Goal: Task Accomplishment & Management: Manage account settings

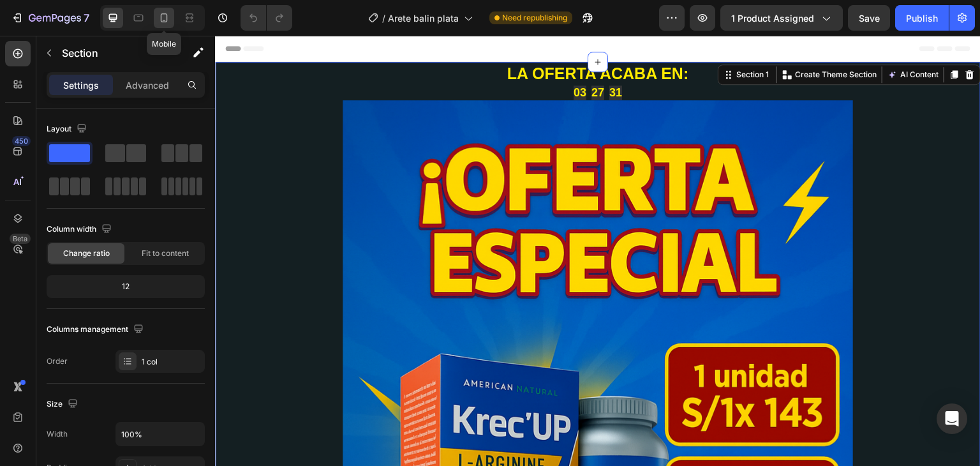
click at [166, 18] on icon at bounding box center [164, 17] width 7 height 9
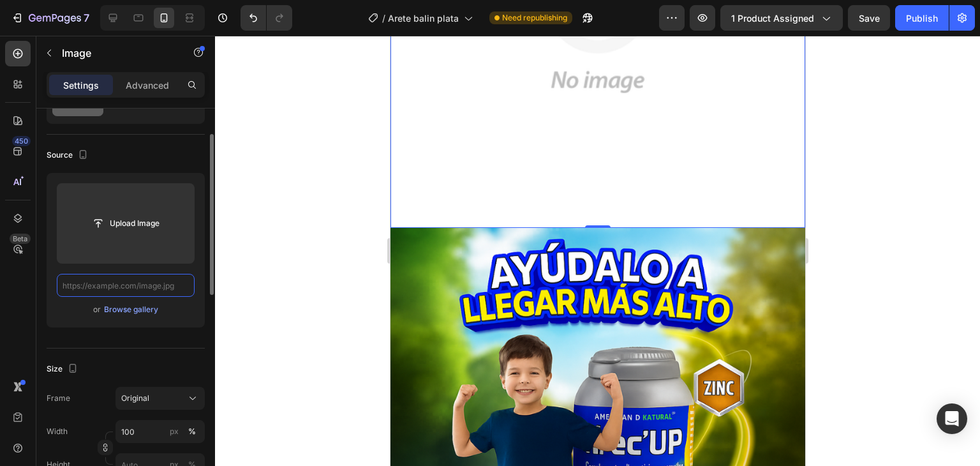
click at [176, 286] on input "text" at bounding box center [126, 285] width 138 height 23
paste input "https://cdn.shopify.com/s/files/1/0624/6652/3230/files/Mejora_tu_estilo_de_vida…"
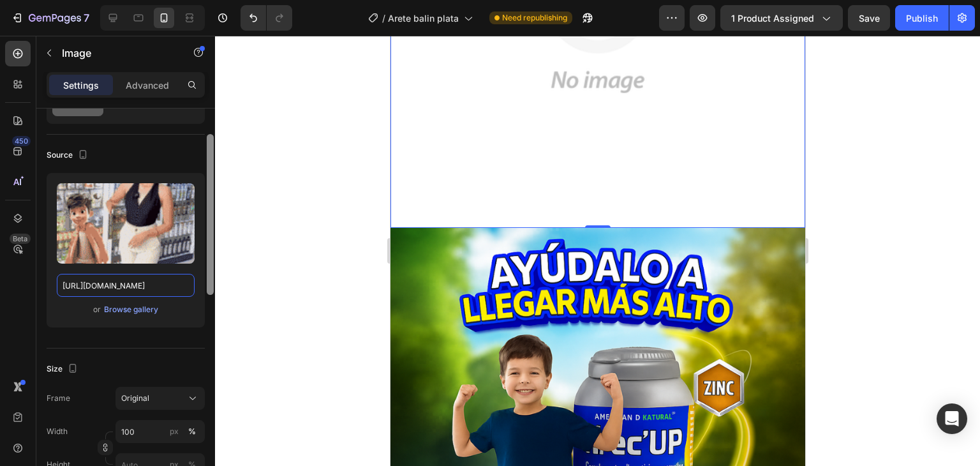
scroll to position [0, 272]
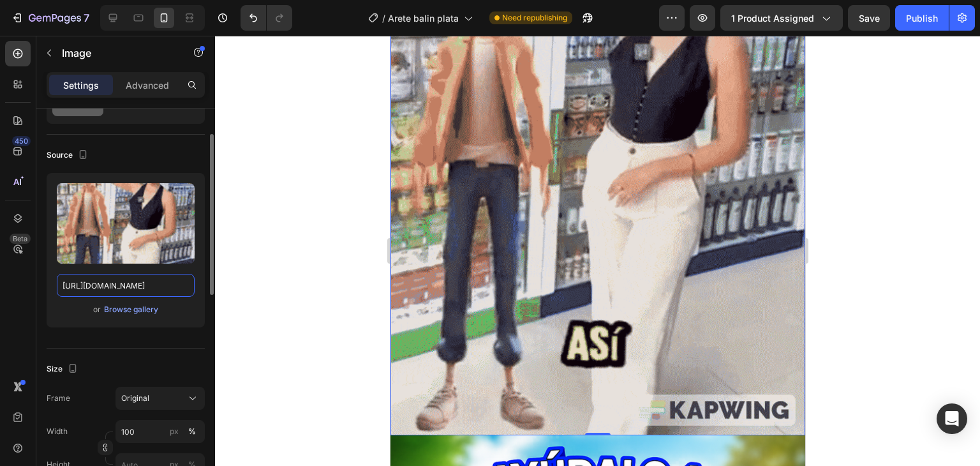
type input "https://cdn.shopify.com/s/files/1/0624/6652/3230/files/Mejora_tu_estilo_de_vida…"
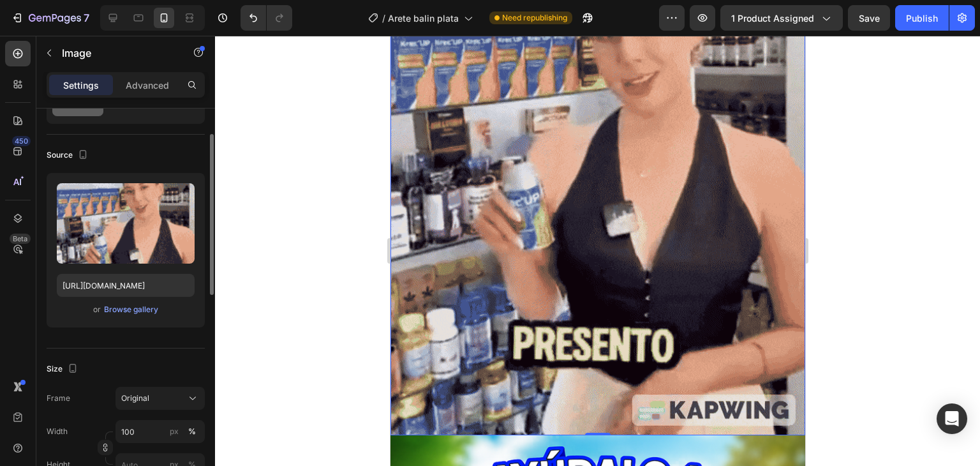
scroll to position [0, 0]
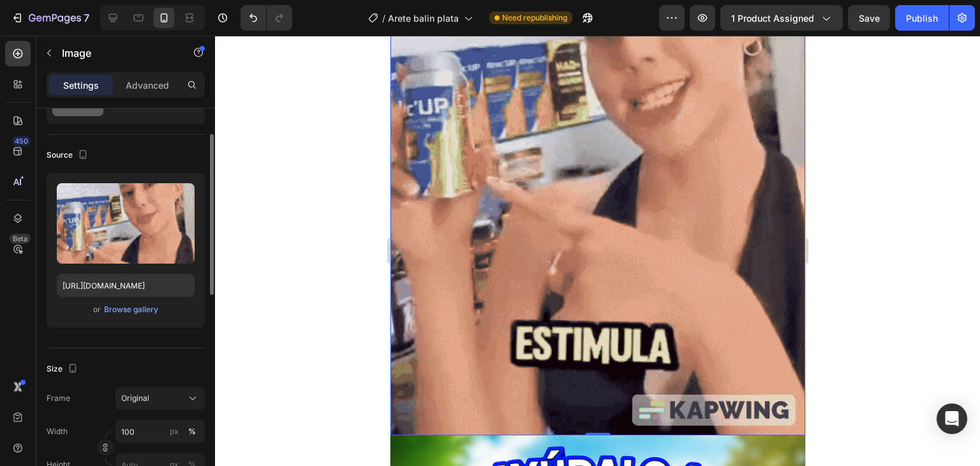
click at [191, 321] on div "Upload Image https://cdn.shopify.com/s/files/1/0624/6652/3230/files/Mejora_tu_e…" at bounding box center [126, 250] width 158 height 154
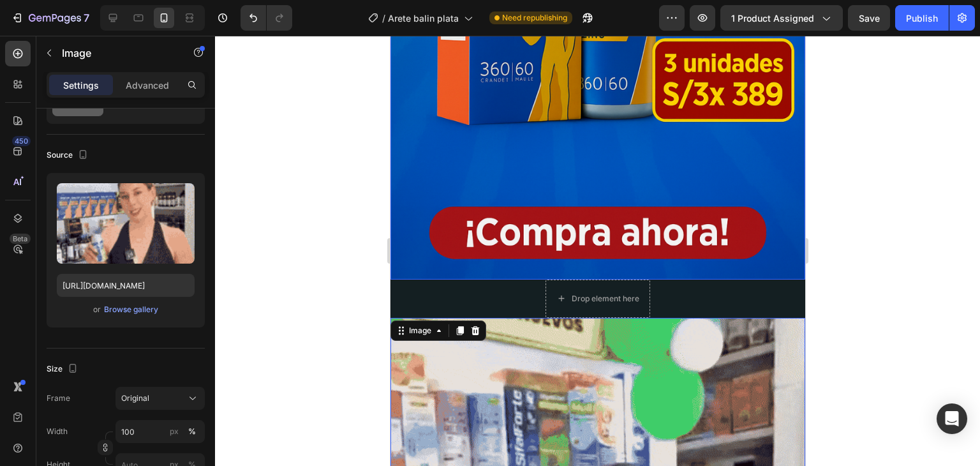
scroll to position [446, 0]
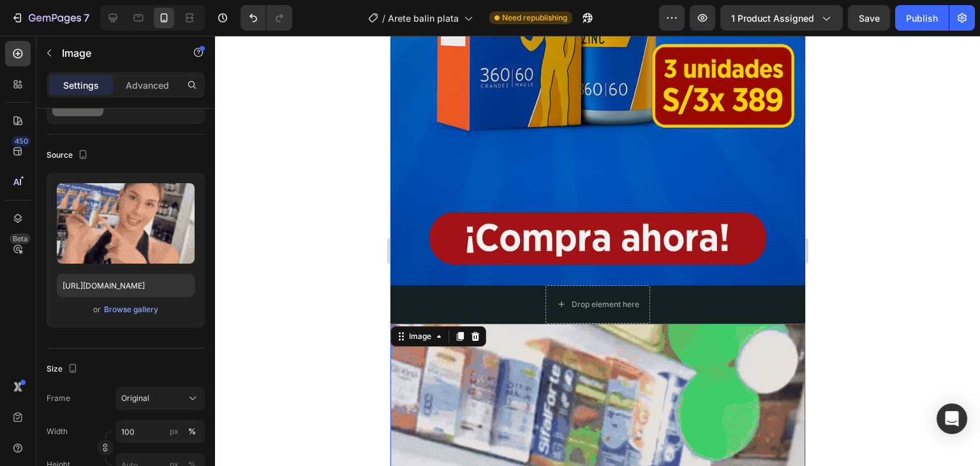
click at [353, 350] on div at bounding box center [597, 251] width 765 height 430
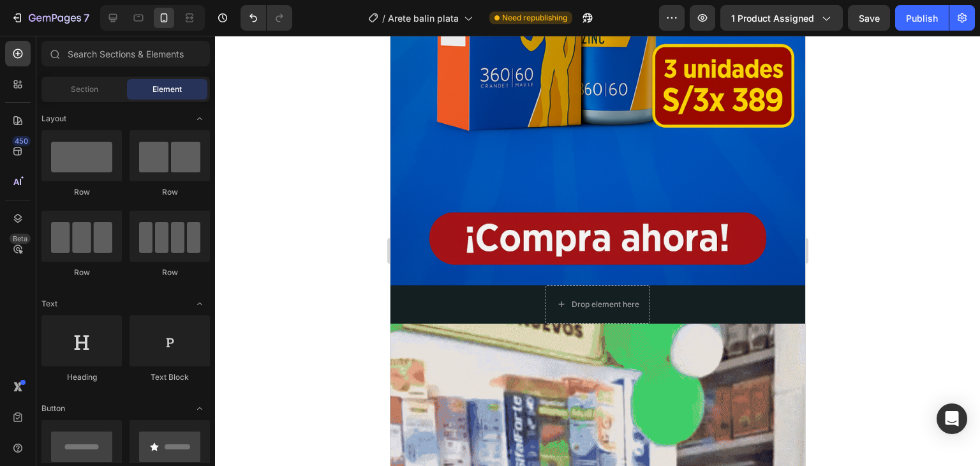
click at [902, 142] on div at bounding box center [597, 251] width 765 height 430
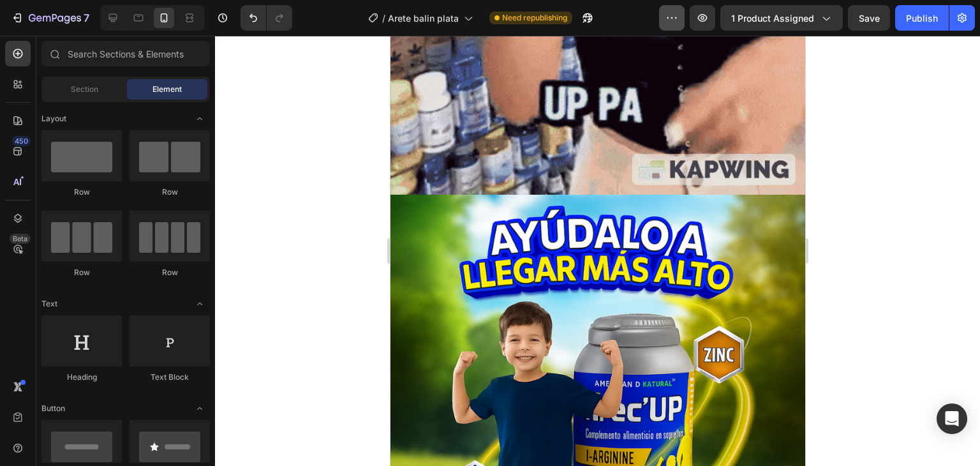
scroll to position [1133, 0]
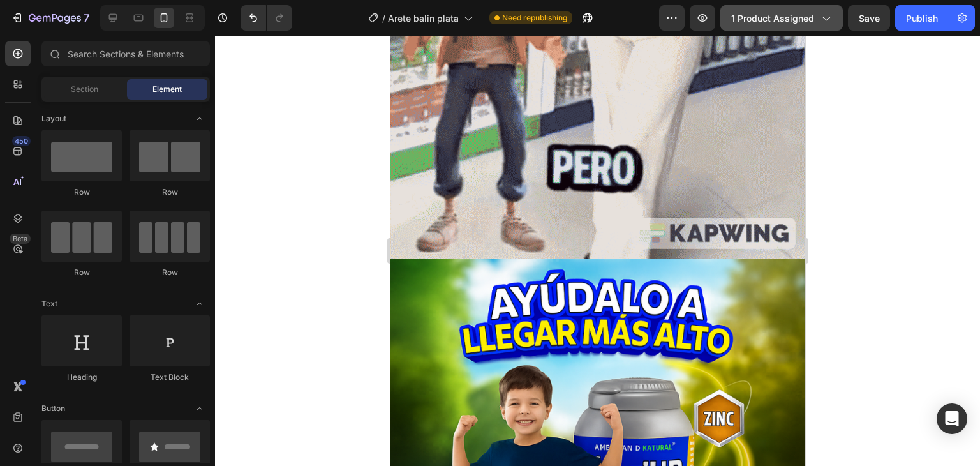
click at [833, 26] on button "1 product assigned" at bounding box center [781, 18] width 122 height 26
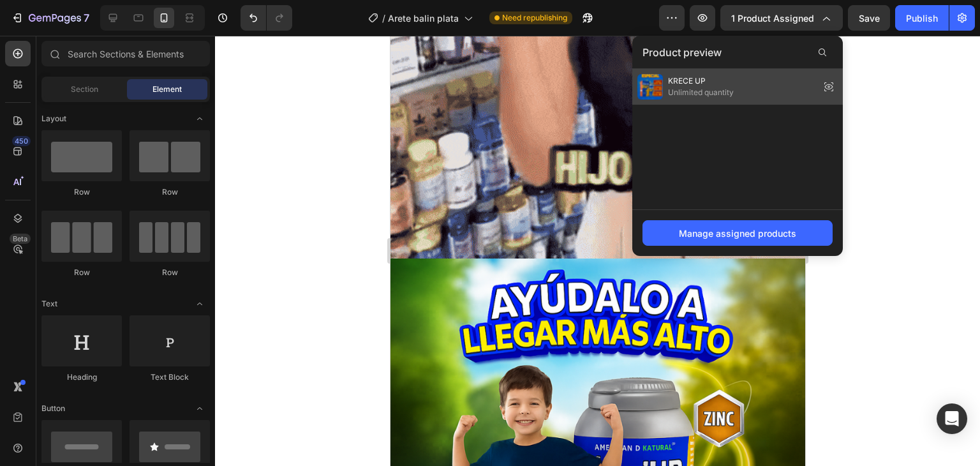
click at [832, 87] on icon at bounding box center [832, 87] width 0 height 1
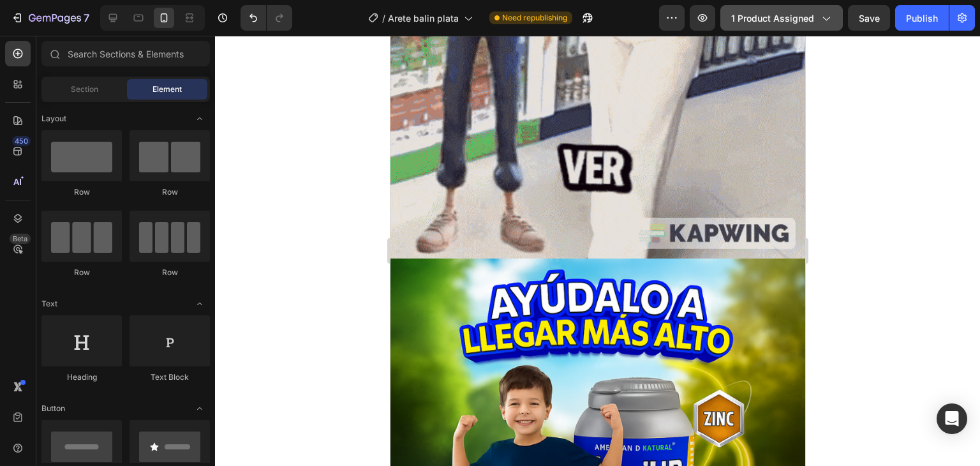
click at [792, 22] on span "1 product assigned" at bounding box center [772, 17] width 83 height 13
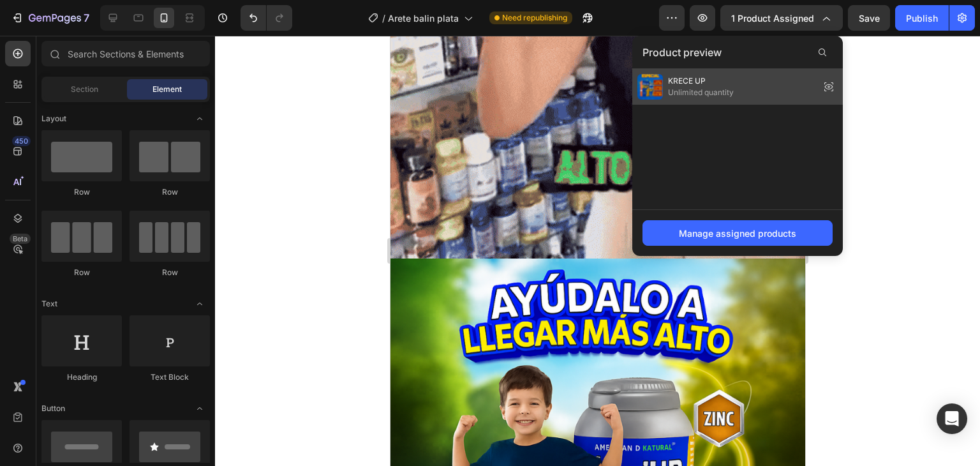
click at [827, 87] on icon at bounding box center [829, 87] width 18 height 18
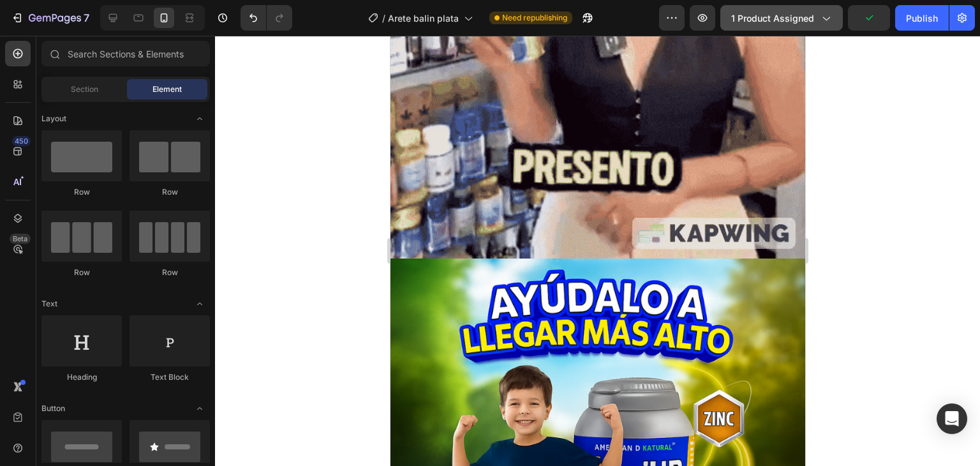
click at [828, 14] on icon "button" at bounding box center [825, 17] width 13 height 13
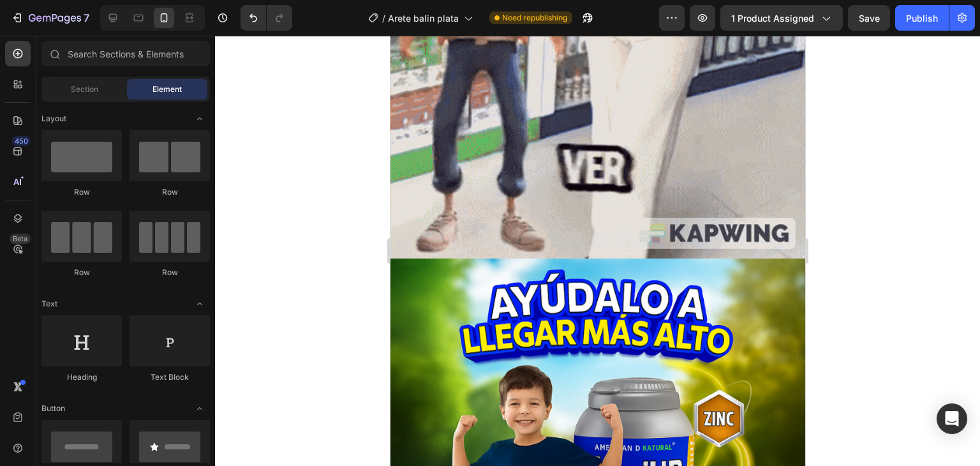
click at [897, 124] on div at bounding box center [597, 251] width 765 height 430
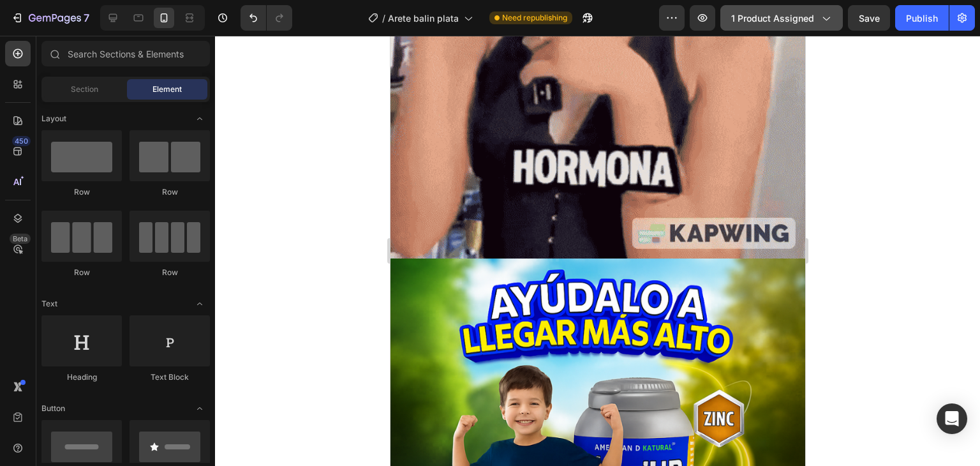
click at [758, 18] on span "1 product assigned" at bounding box center [772, 17] width 83 height 13
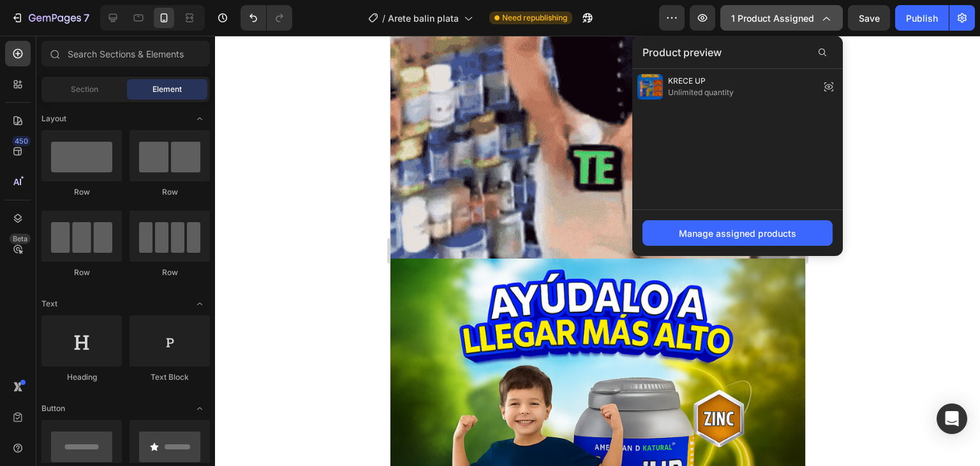
click at [758, 18] on span "1 product assigned" at bounding box center [772, 17] width 83 height 13
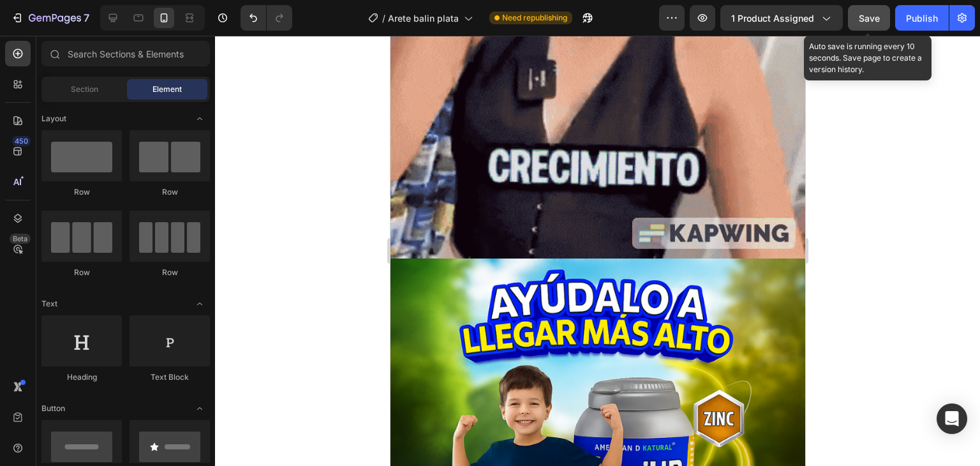
click at [865, 10] on button "Save" at bounding box center [869, 18] width 42 height 26
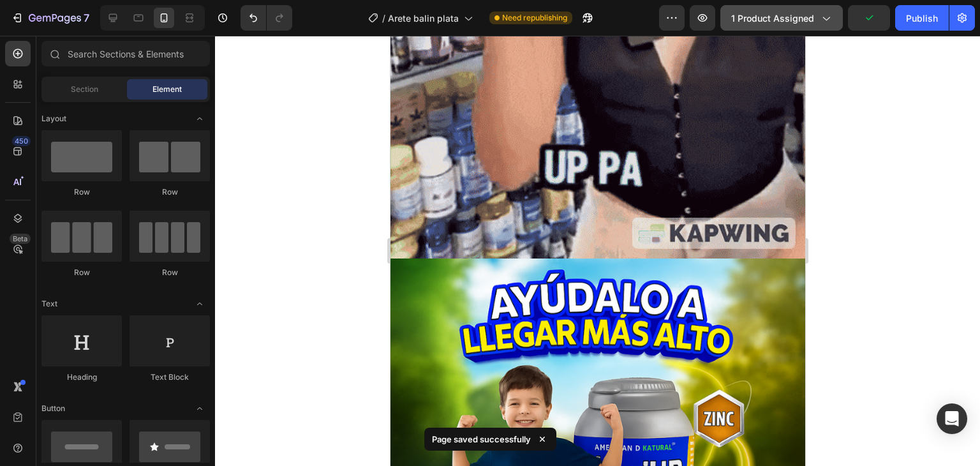
click at [821, 20] on icon "button" at bounding box center [825, 17] width 13 height 13
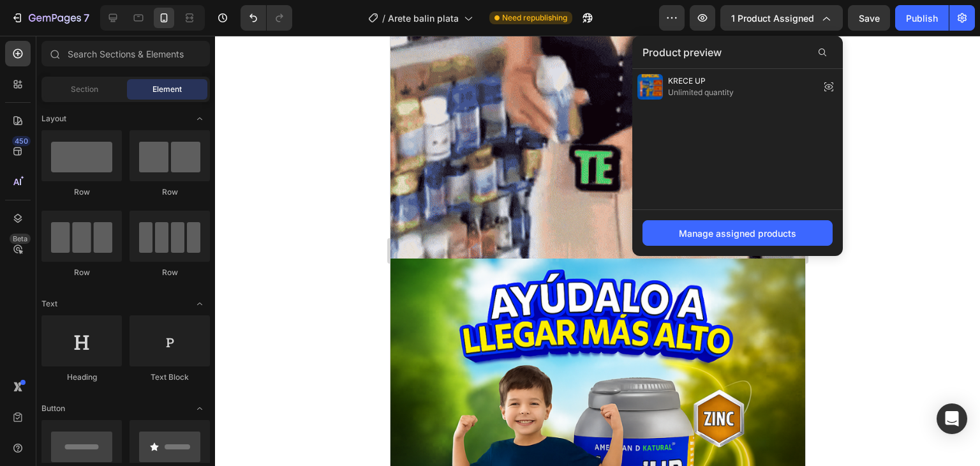
click at [817, 138] on div "KRECE UP Unlimited quantity" at bounding box center [737, 139] width 210 height 140
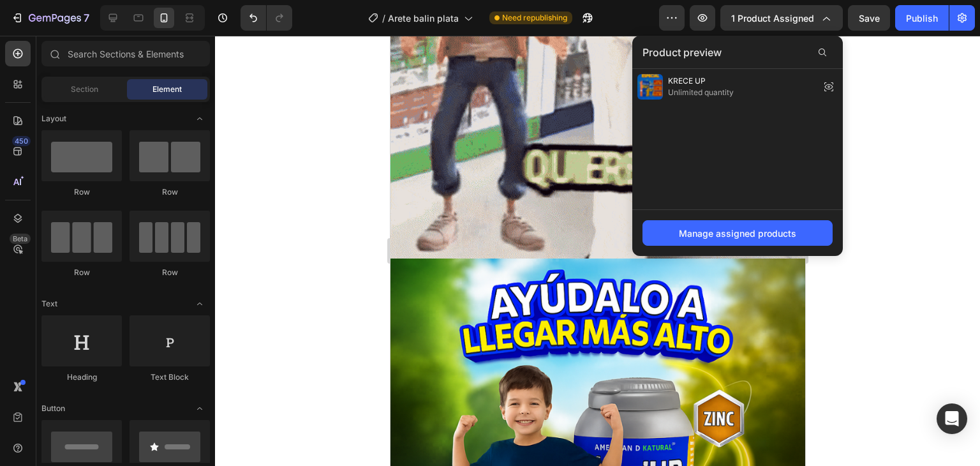
click at [806, 149] on div "KRECE UP Unlimited quantity" at bounding box center [737, 139] width 210 height 140
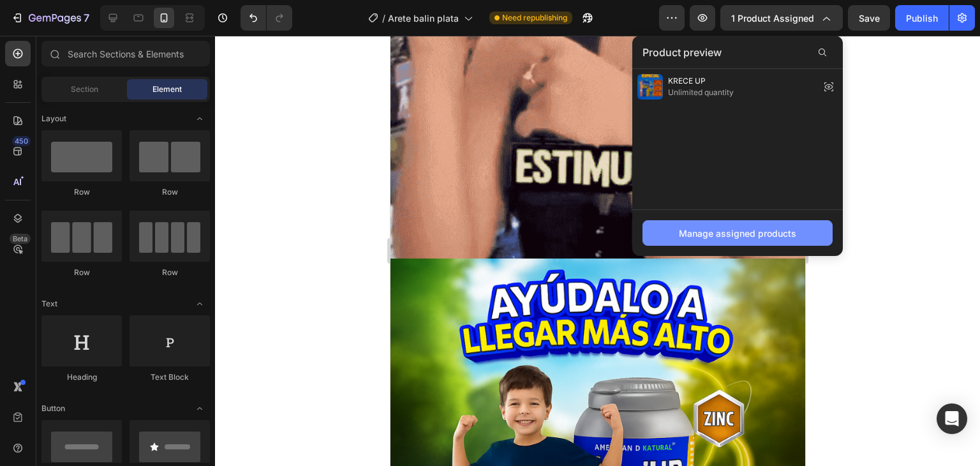
click at [746, 231] on div "Manage assigned products" at bounding box center [737, 232] width 117 height 13
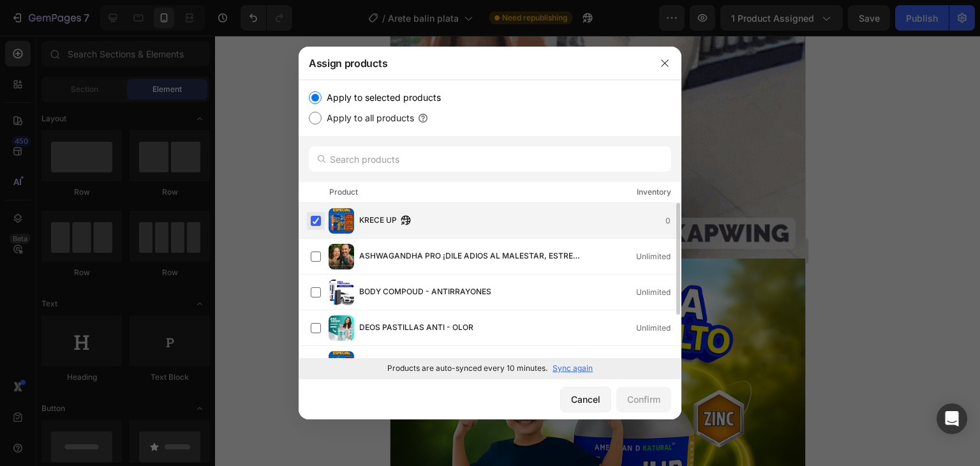
click at [316, 225] on label at bounding box center [316, 221] width 10 height 10
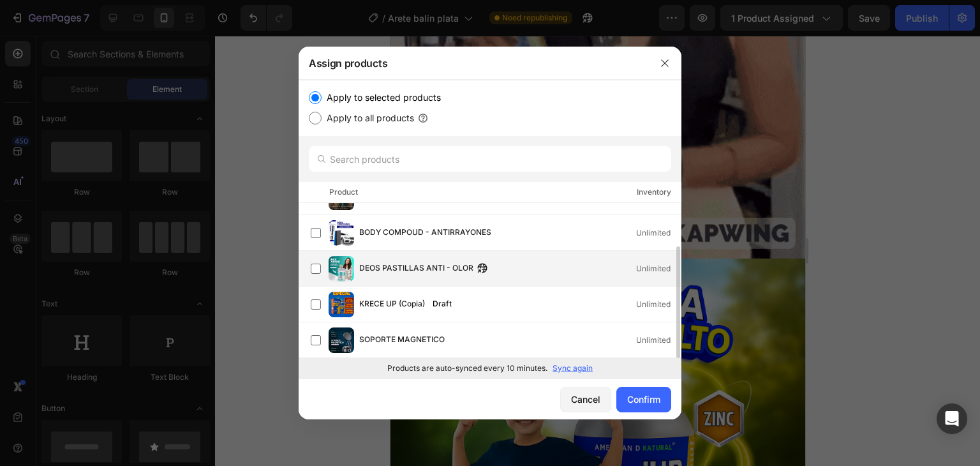
scroll to position [0, 0]
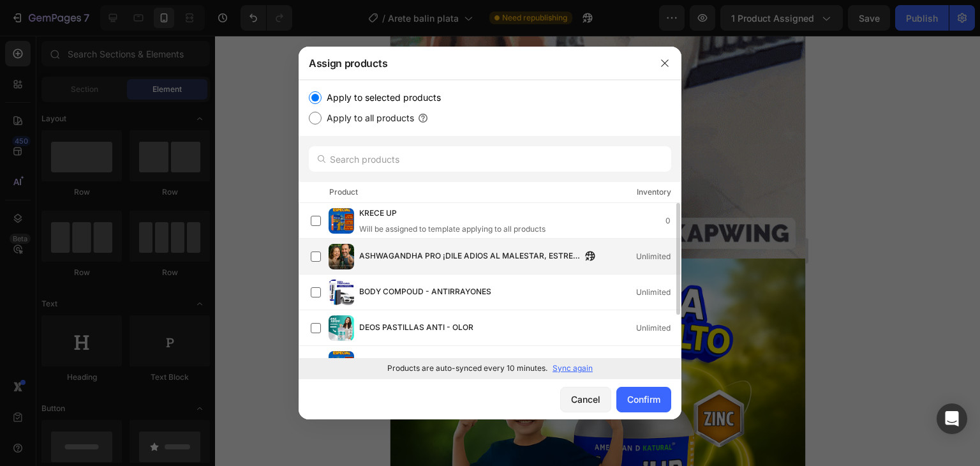
drag, startPoint x: 531, startPoint y: 207, endPoint x: 506, endPoint y: 241, distance: 42.0
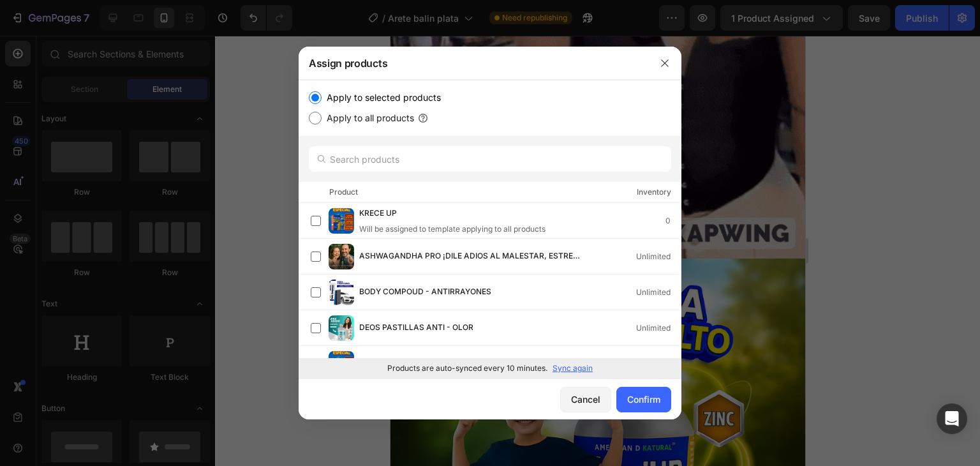
drag, startPoint x: 506, startPoint y: 241, endPoint x: 487, endPoint y: 174, distance: 69.6
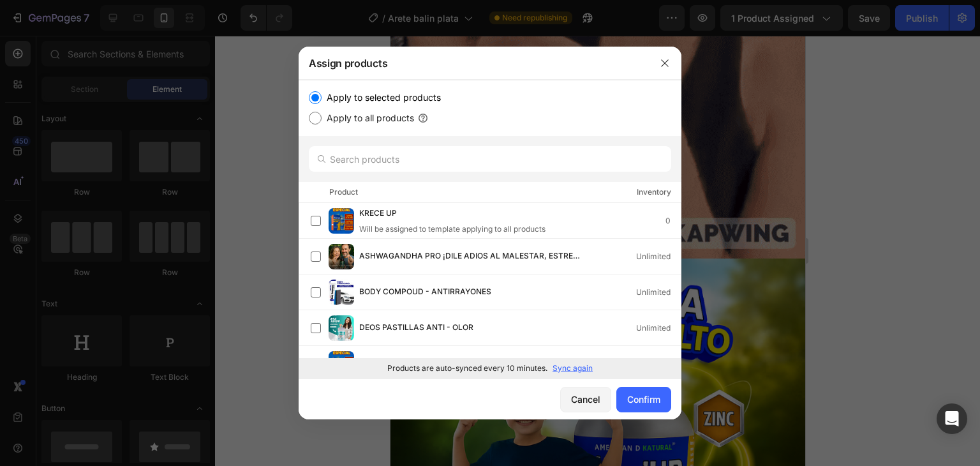
click at [487, 174] on div at bounding box center [489, 159] width 383 height 46
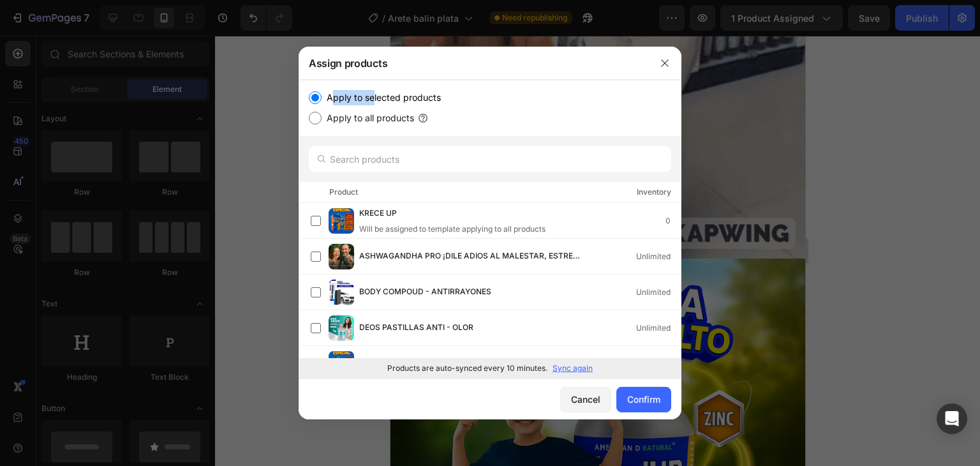
drag, startPoint x: 330, startPoint y: 94, endPoint x: 374, endPoint y: 97, distance: 43.4
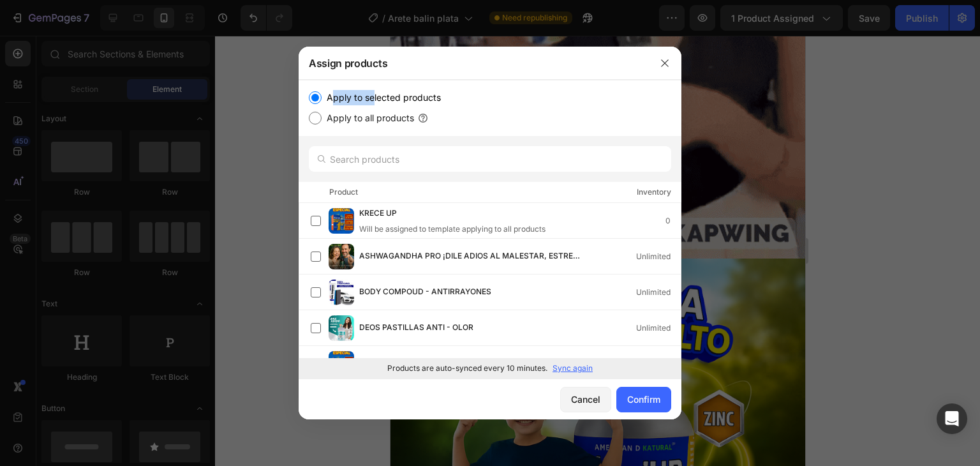
click at [374, 97] on label "Apply to selected products" at bounding box center [380, 97] width 119 height 15
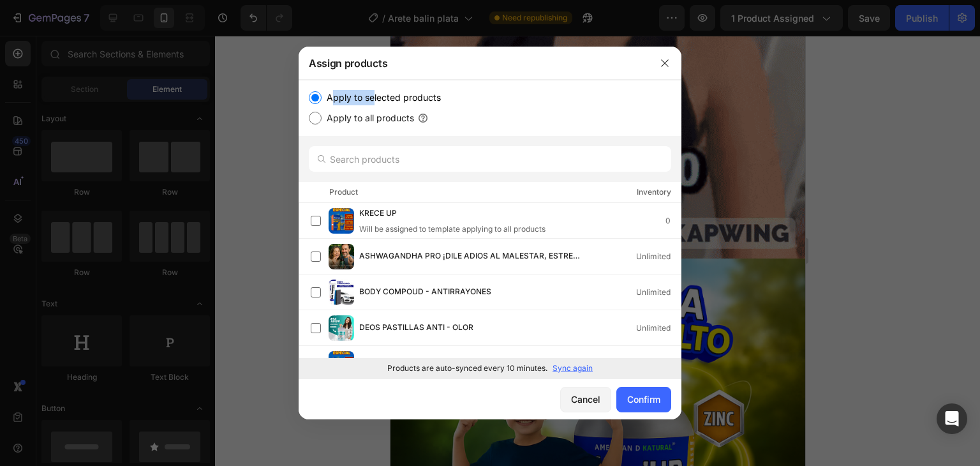
click at [374, 97] on label "Apply to selected products" at bounding box center [380, 97] width 119 height 15
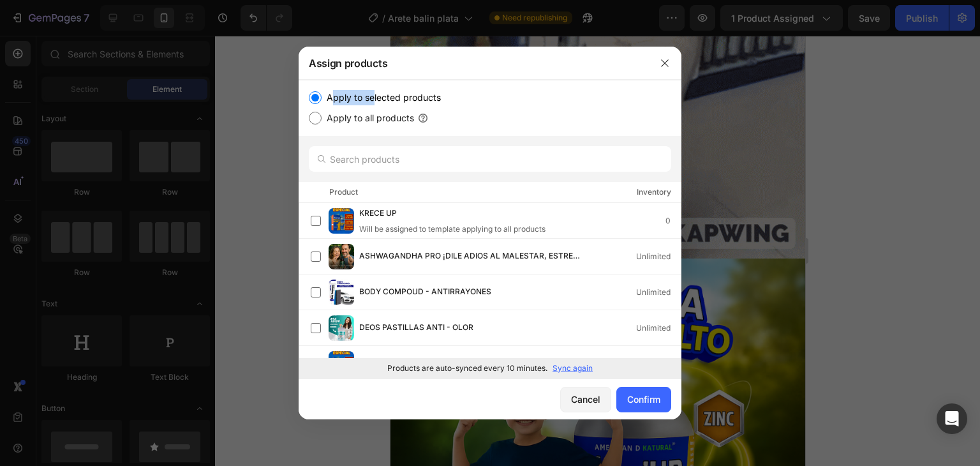
click at [321, 97] on input "Apply to selected products" at bounding box center [315, 97] width 13 height 13
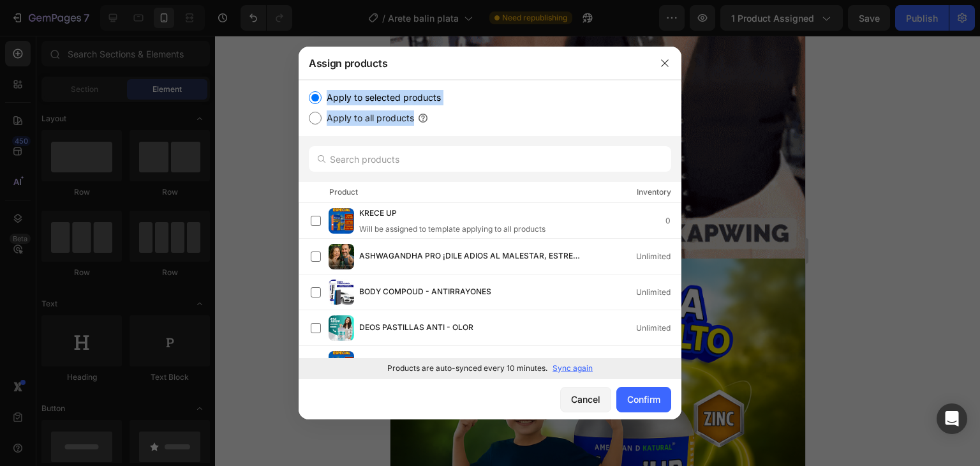
drag, startPoint x: 324, startPoint y: 98, endPoint x: 439, endPoint y: 110, distance: 116.1
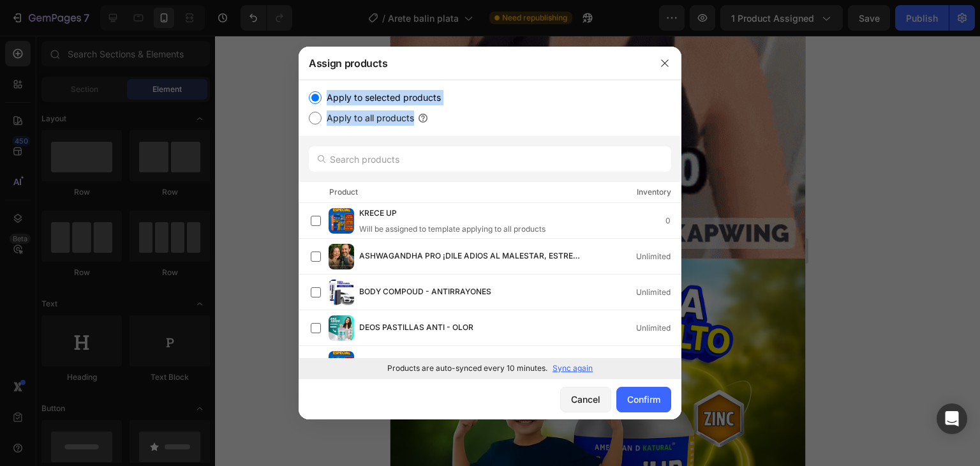
click at [439, 110] on div "Apply to selected products Apply to all products" at bounding box center [490, 108] width 362 height 36
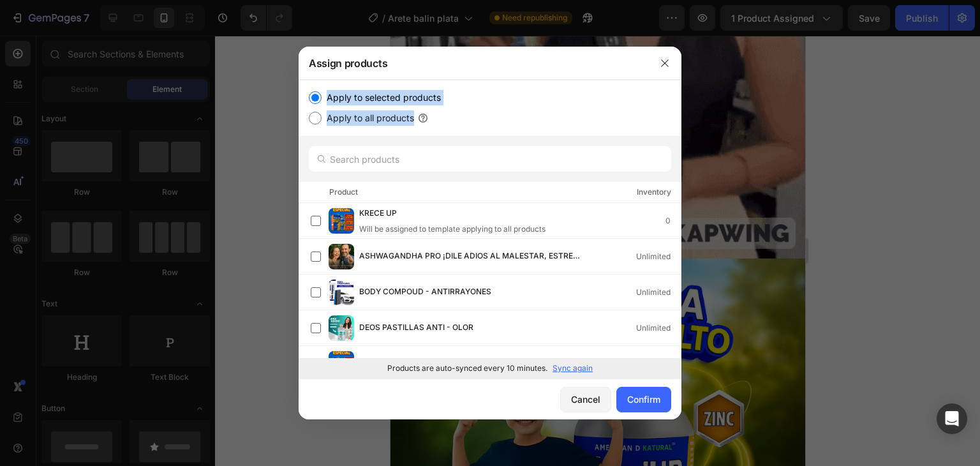
click at [463, 98] on div "Apply to selected products" at bounding box center [490, 97] width 362 height 15
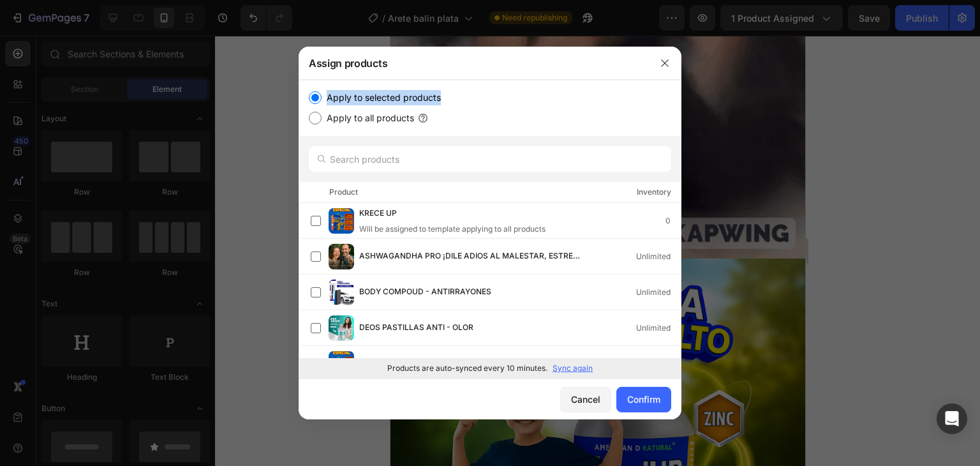
drag, startPoint x: 328, startPoint y: 91, endPoint x: 447, endPoint y: 105, distance: 119.5
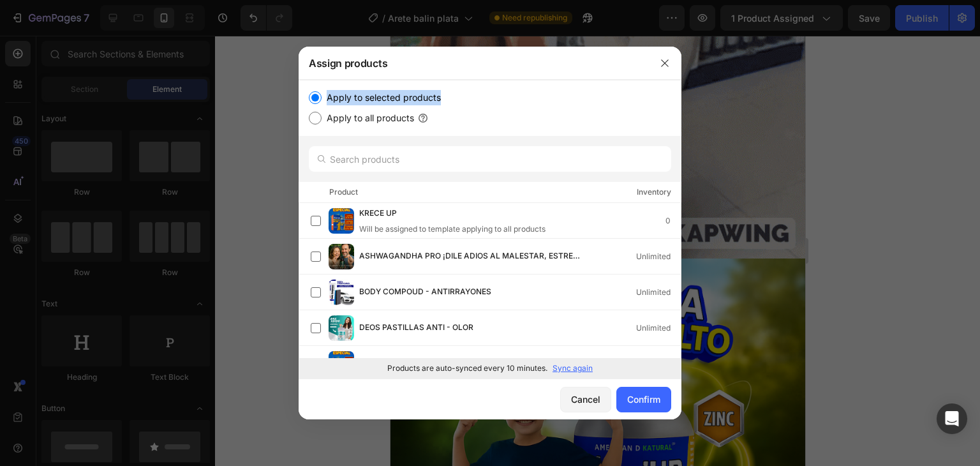
click at [447, 105] on div "Apply to selected products" at bounding box center [490, 97] width 362 height 15
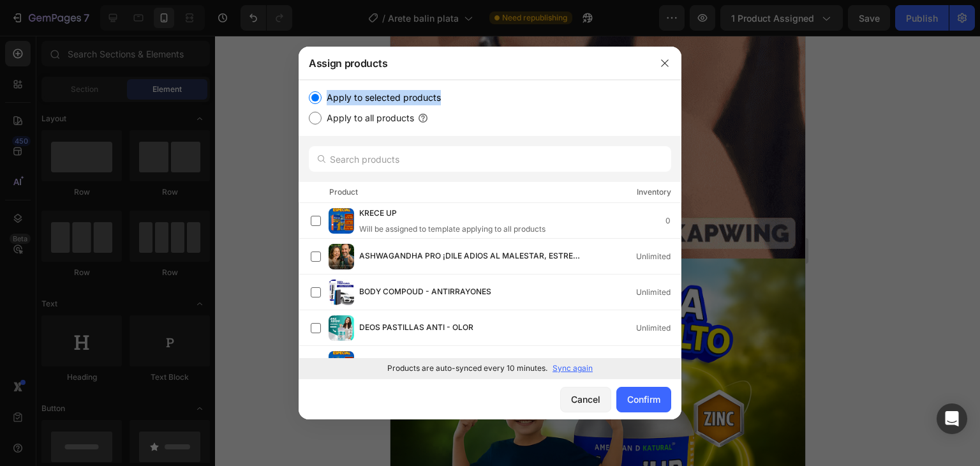
copy label "Apply to selected products"
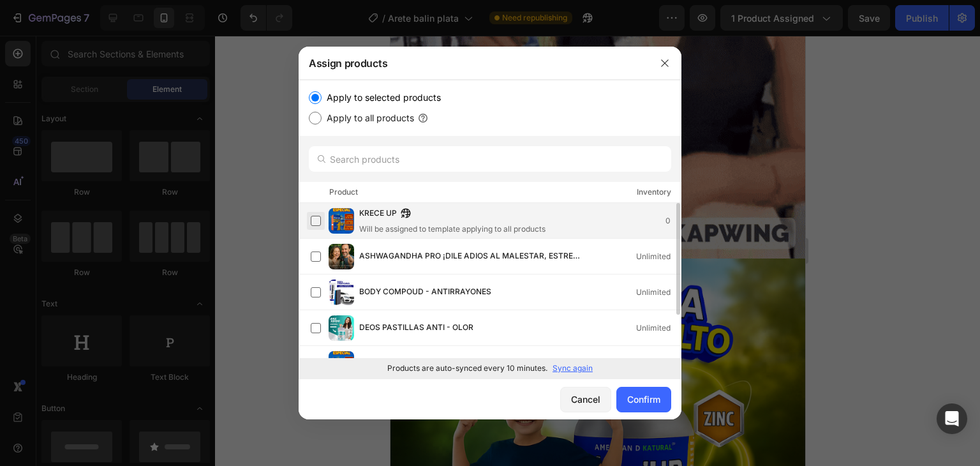
click at [312, 218] on label at bounding box center [316, 221] width 10 height 10
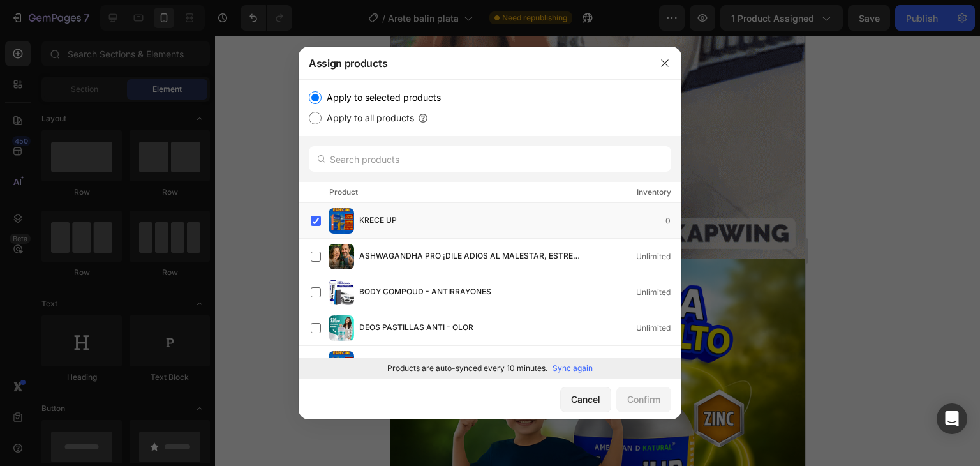
click at [316, 99] on input "Apply to selected products" at bounding box center [315, 97] width 13 height 13
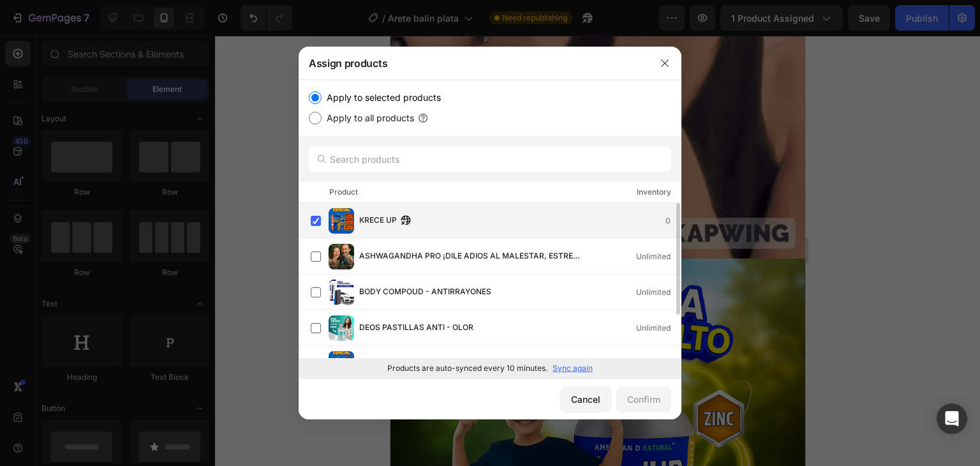
click at [448, 225] on div "KRECE UP 0" at bounding box center [519, 221] width 321 height 14
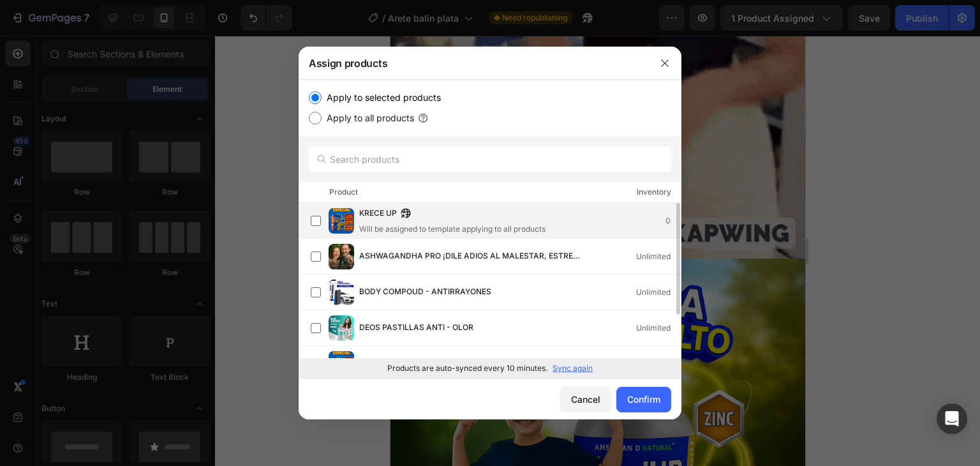
click at [449, 225] on div "Will be assigned to template applying to all products" at bounding box center [452, 228] width 186 height 11
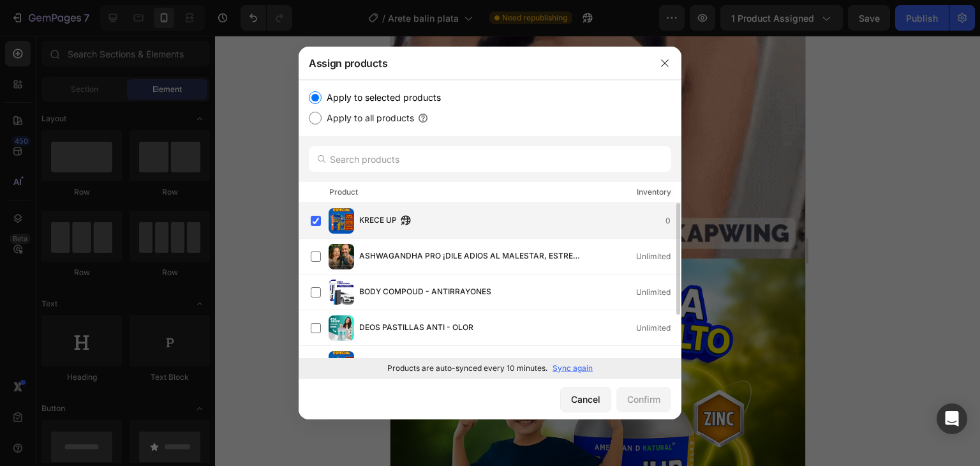
click at [450, 225] on div "KRECE UP 0" at bounding box center [519, 221] width 321 height 14
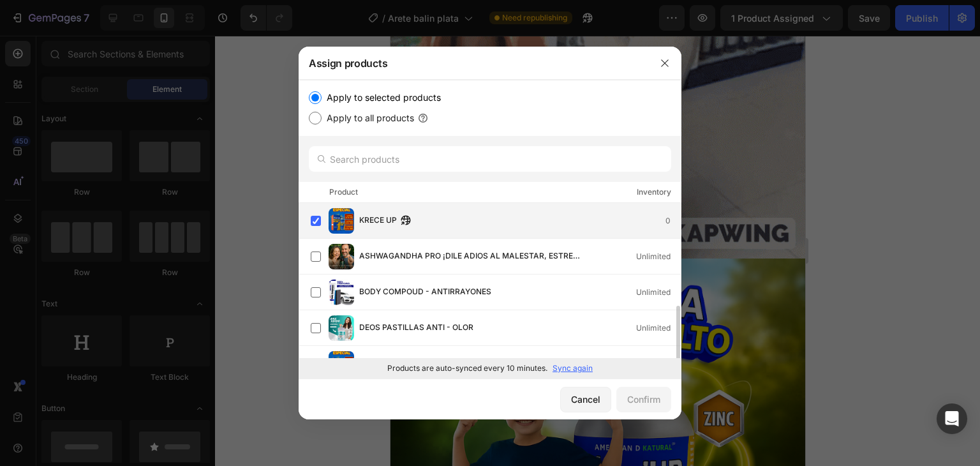
scroll to position [59, 0]
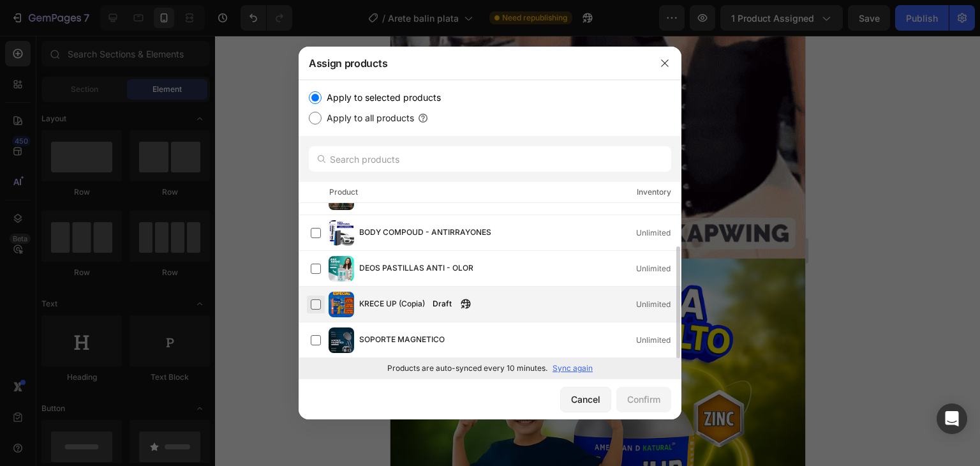
click at [321, 303] on label at bounding box center [316, 304] width 10 height 10
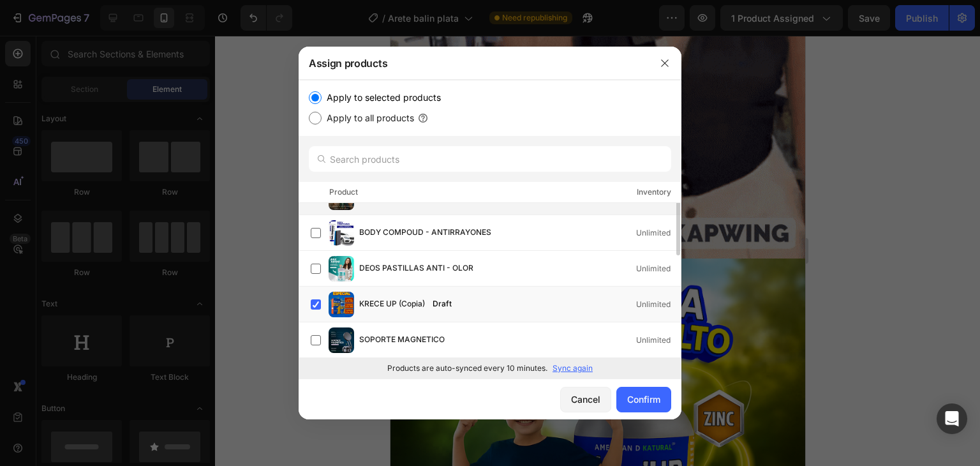
scroll to position [0, 0]
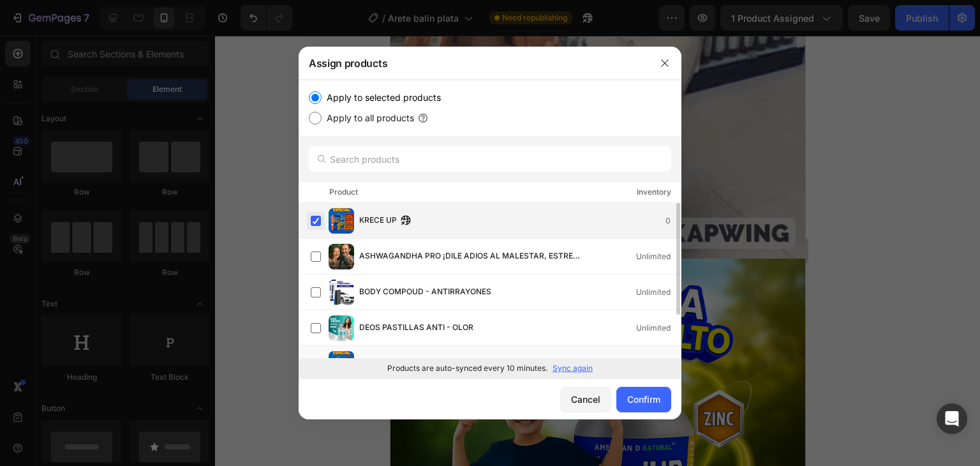
click at [314, 223] on label at bounding box center [316, 221] width 10 height 10
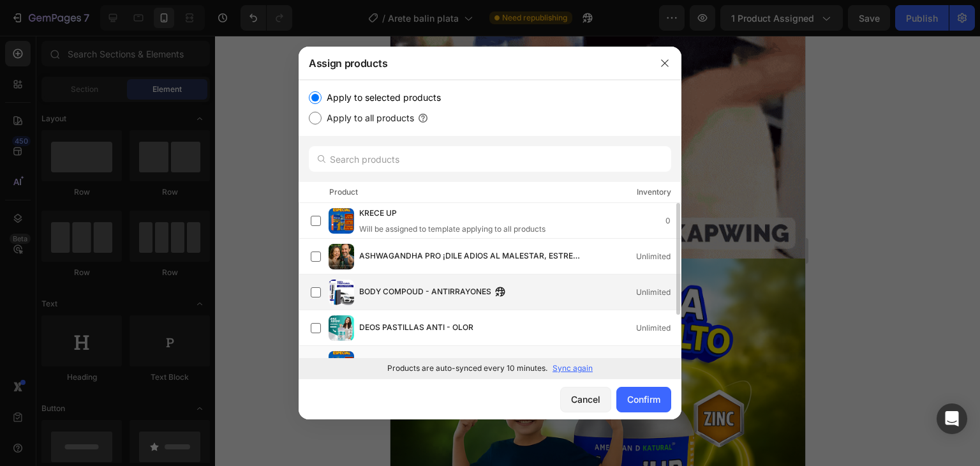
scroll to position [59, 0]
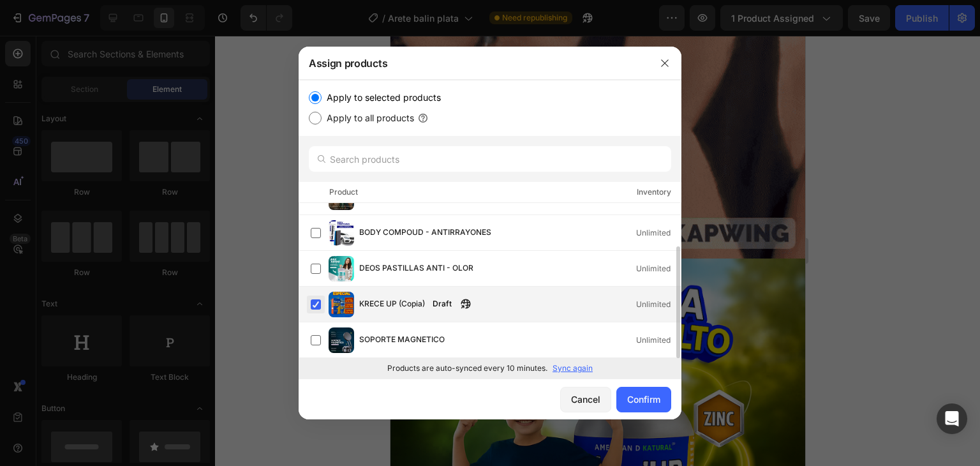
click at [314, 303] on label at bounding box center [316, 304] width 10 height 10
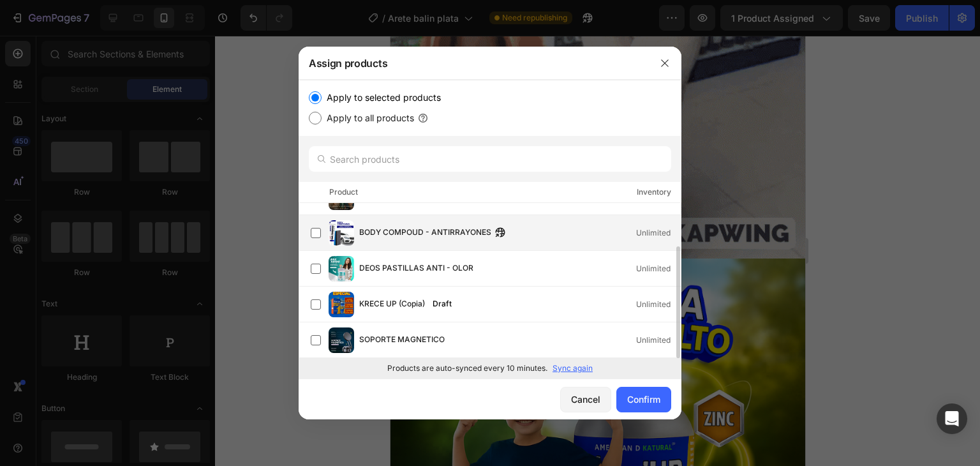
scroll to position [0, 0]
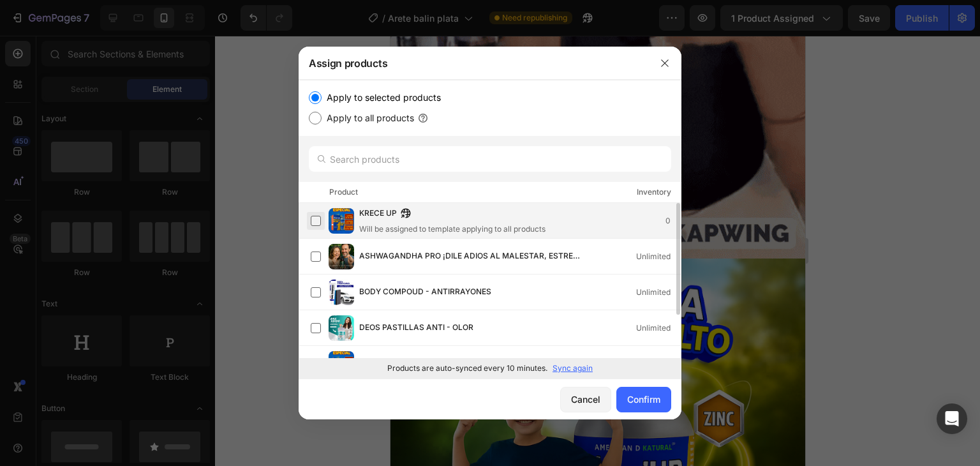
click at [318, 222] on label at bounding box center [316, 221] width 10 height 10
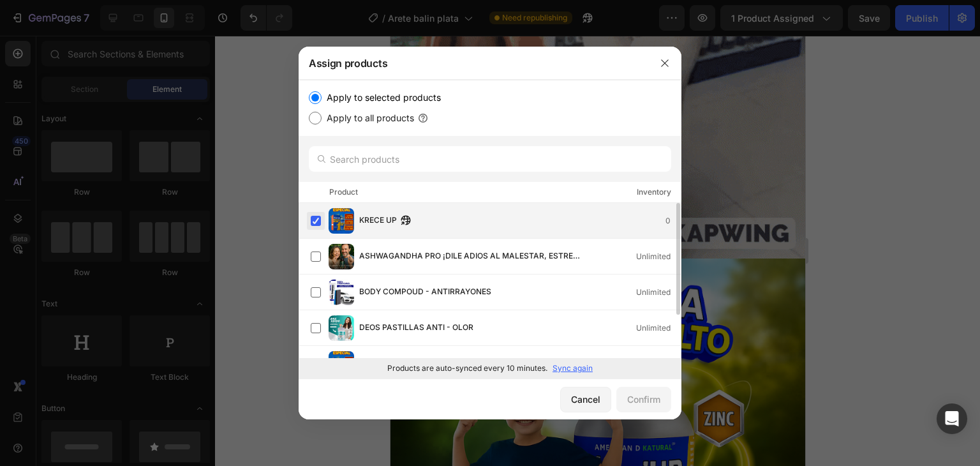
click at [318, 222] on label at bounding box center [316, 221] width 10 height 10
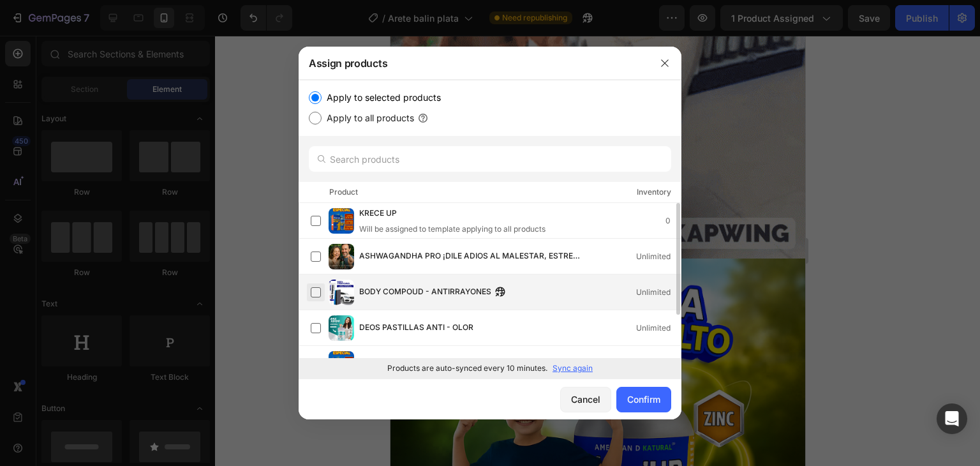
scroll to position [59, 0]
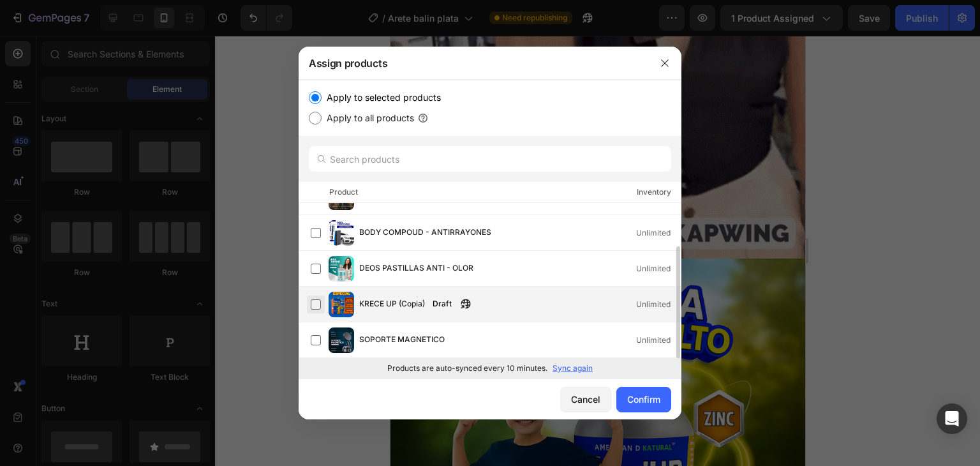
click at [317, 306] on label at bounding box center [316, 304] width 10 height 10
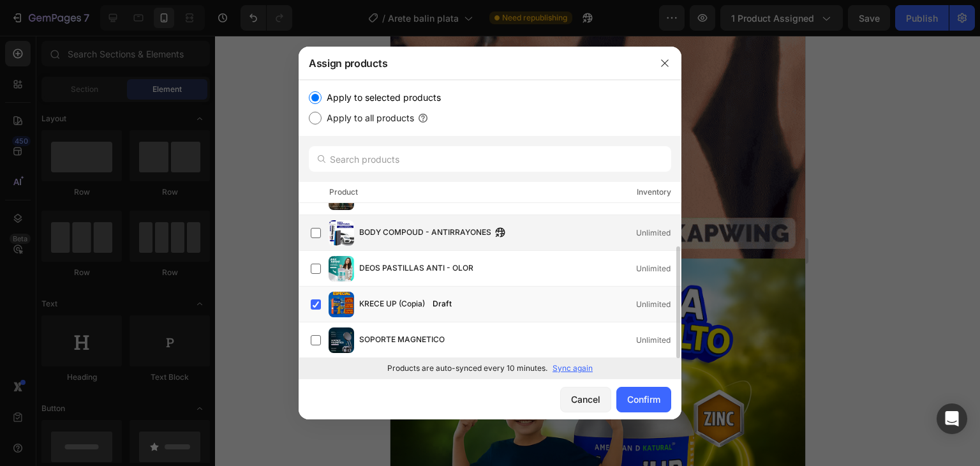
scroll to position [0, 0]
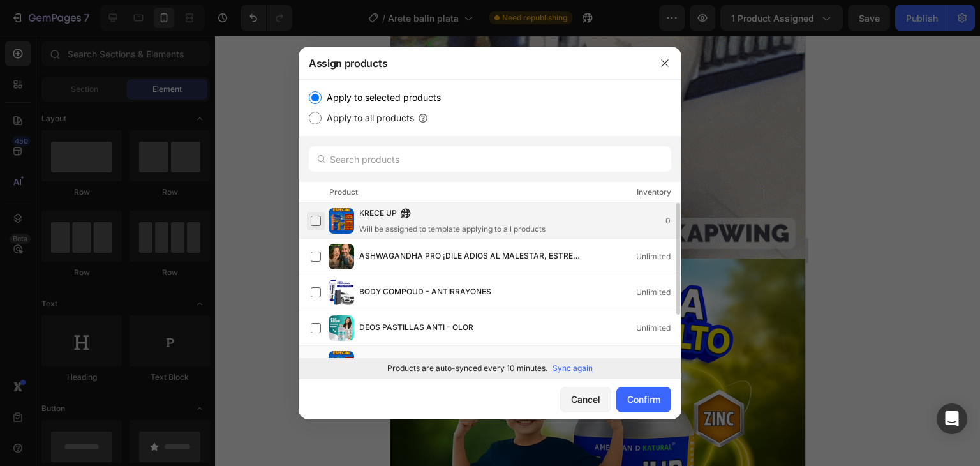
click at [320, 224] on label at bounding box center [316, 221] width 10 height 10
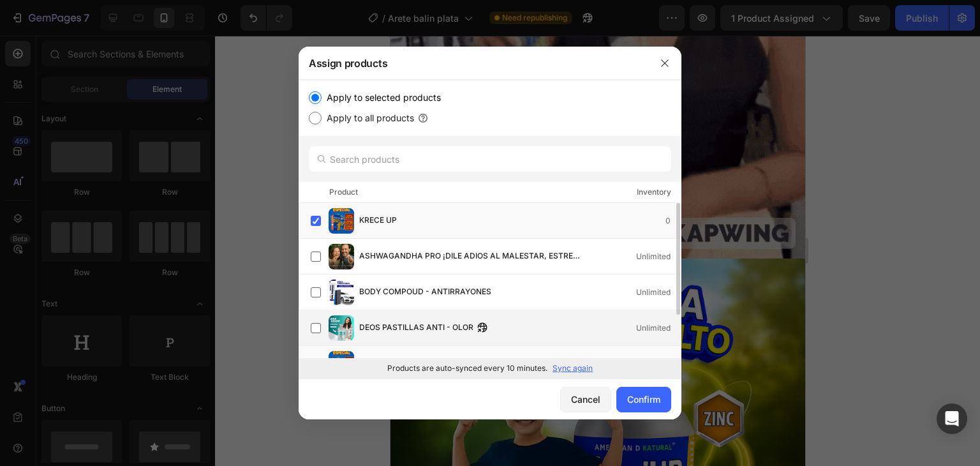
scroll to position [59, 0]
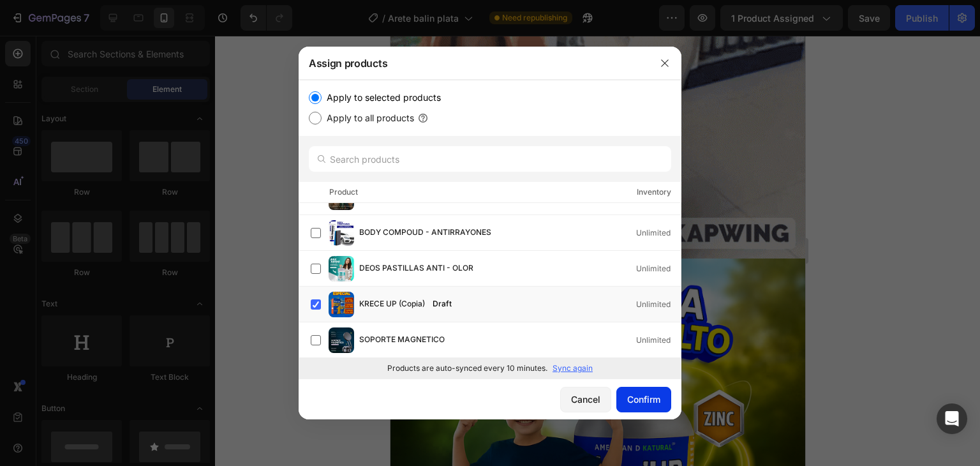
click at [640, 399] on div "Confirm" at bounding box center [643, 398] width 33 height 13
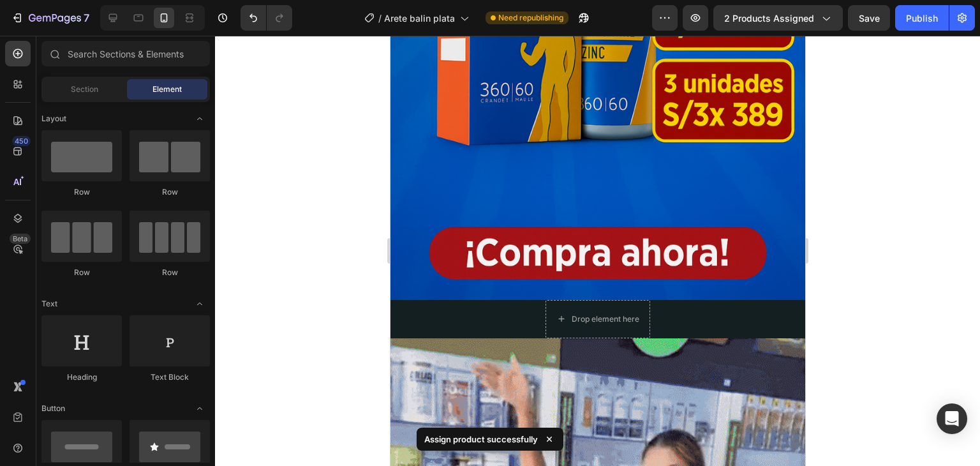
scroll to position [368, 0]
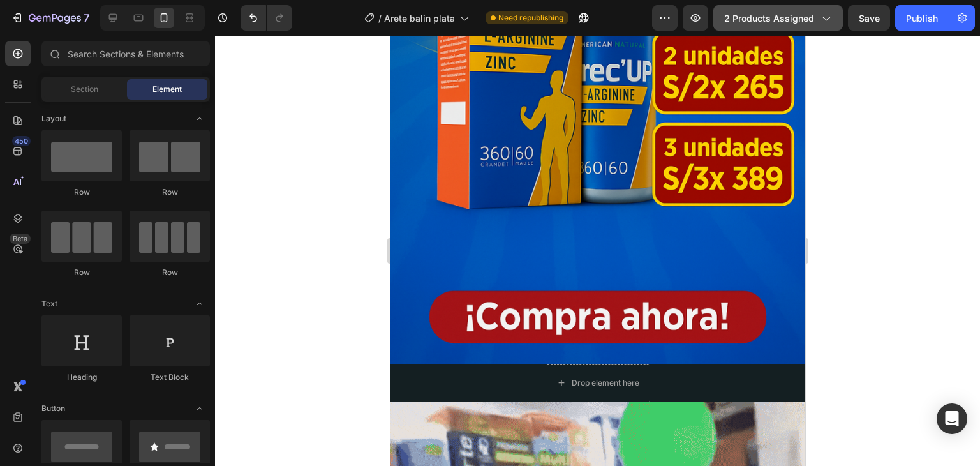
click at [826, 21] on icon "button" at bounding box center [825, 17] width 13 height 13
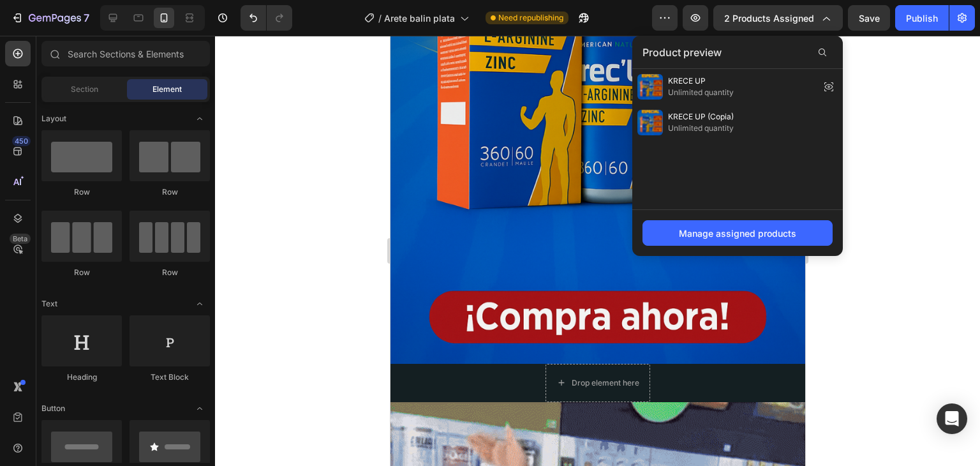
click at [883, 74] on div at bounding box center [597, 251] width 765 height 430
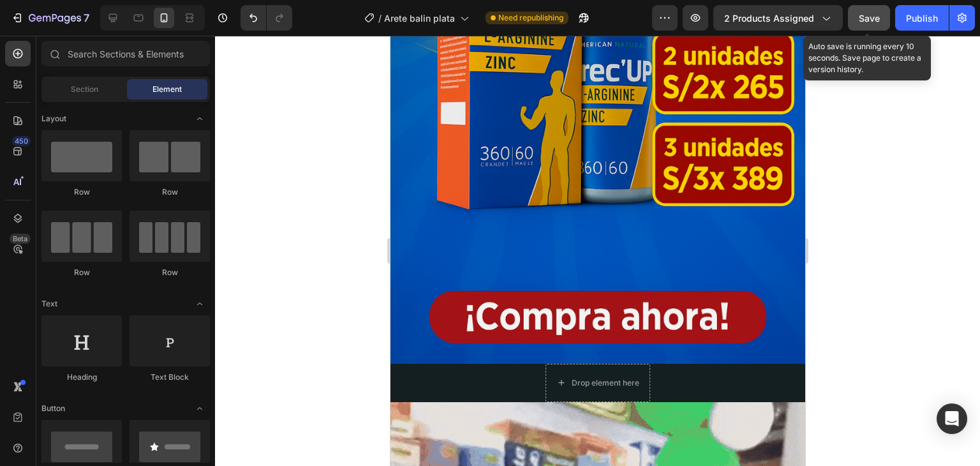
click at [869, 18] on span "Save" at bounding box center [868, 18] width 21 height 11
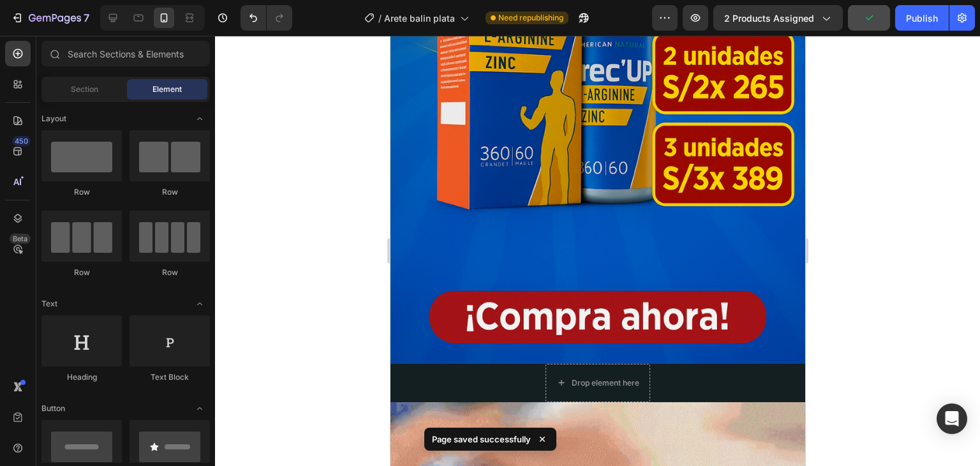
click at [869, 210] on div at bounding box center [597, 251] width 765 height 430
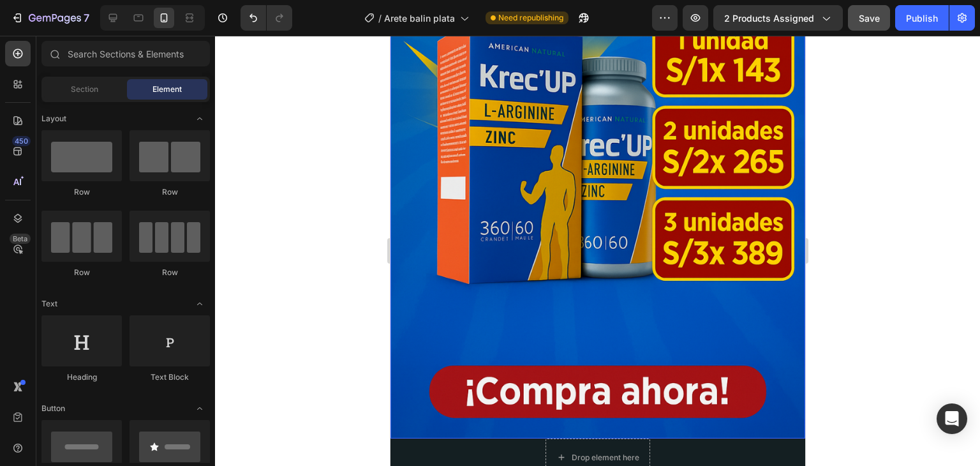
scroll to position [177, 0]
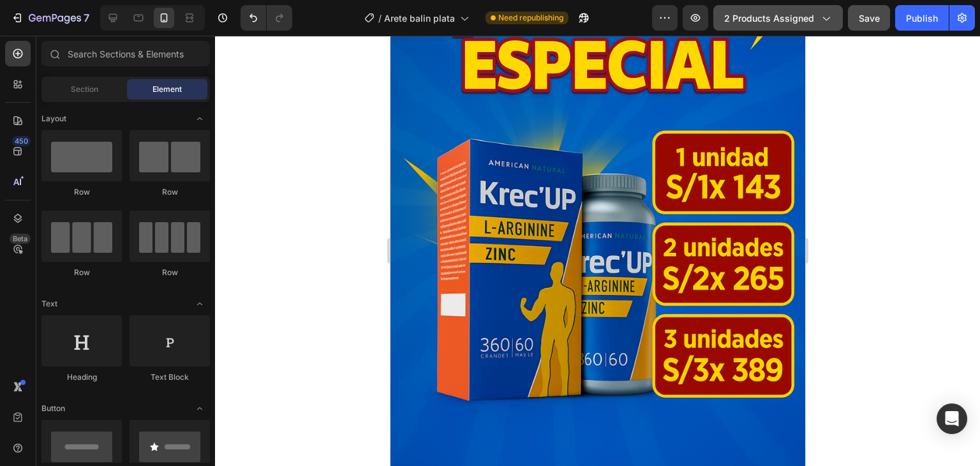
click at [765, 21] on span "2 products assigned" at bounding box center [769, 17] width 90 height 13
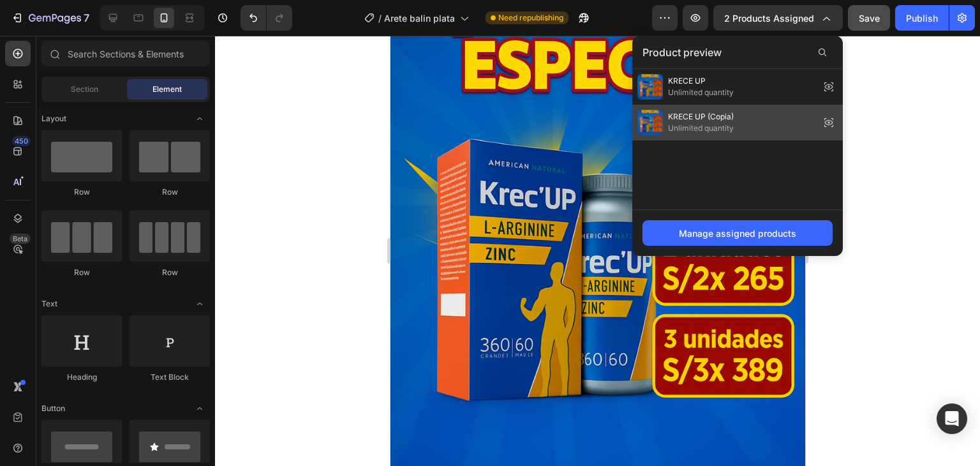
drag, startPoint x: 778, startPoint y: 115, endPoint x: 791, endPoint y: 114, distance: 12.9
click at [791, 114] on div "KRECE UP (Copia) Unlimited quantity" at bounding box center [737, 123] width 210 height 36
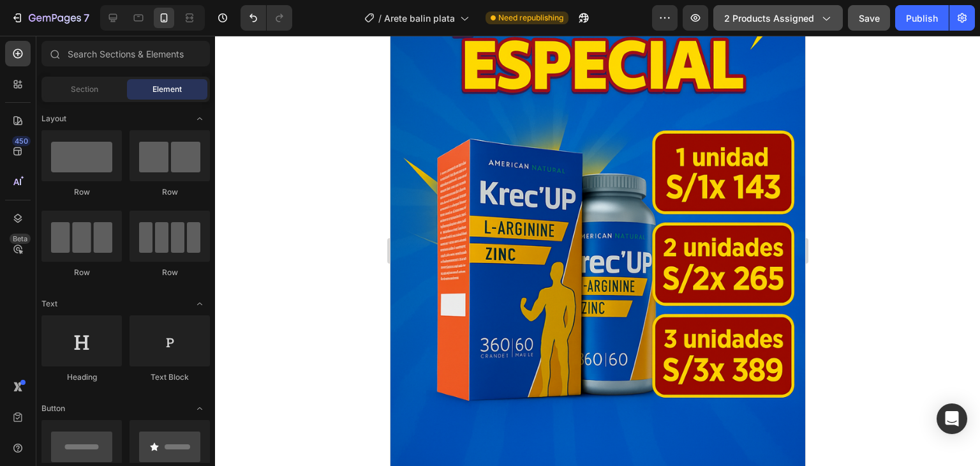
click at [769, 18] on span "2 products assigned" at bounding box center [769, 17] width 90 height 13
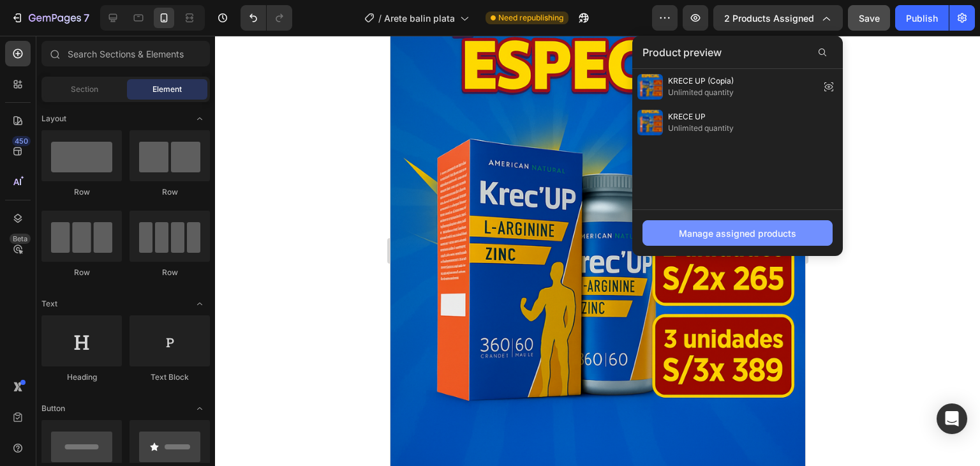
click at [760, 239] on button "Manage assigned products" at bounding box center [737, 233] width 190 height 26
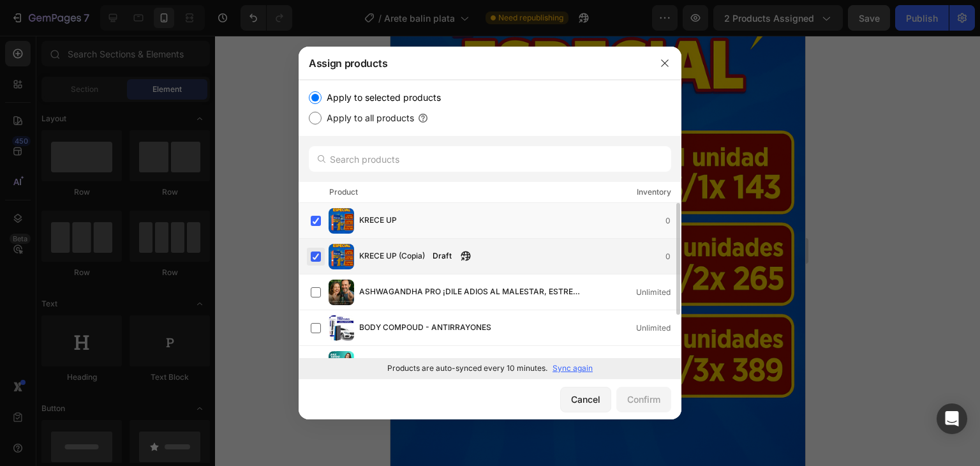
click at [321, 258] on label at bounding box center [316, 256] width 10 height 10
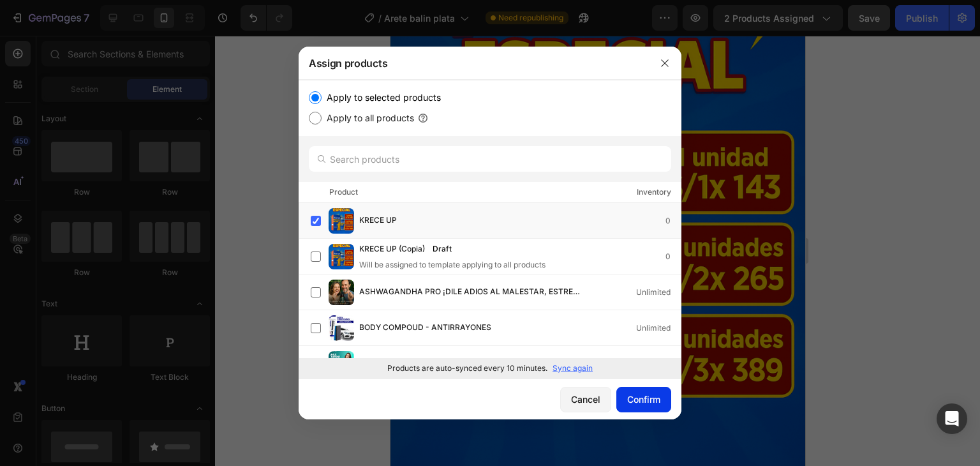
click at [658, 397] on div "Confirm" at bounding box center [643, 398] width 33 height 13
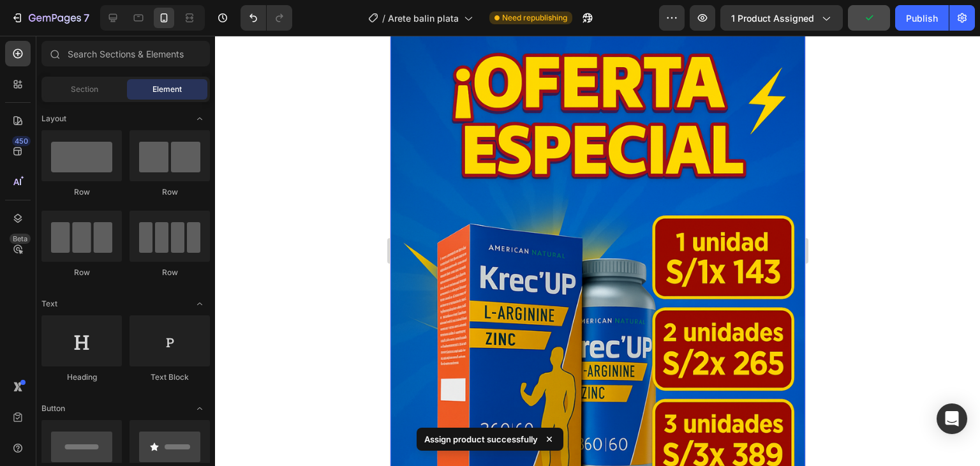
scroll to position [0, 0]
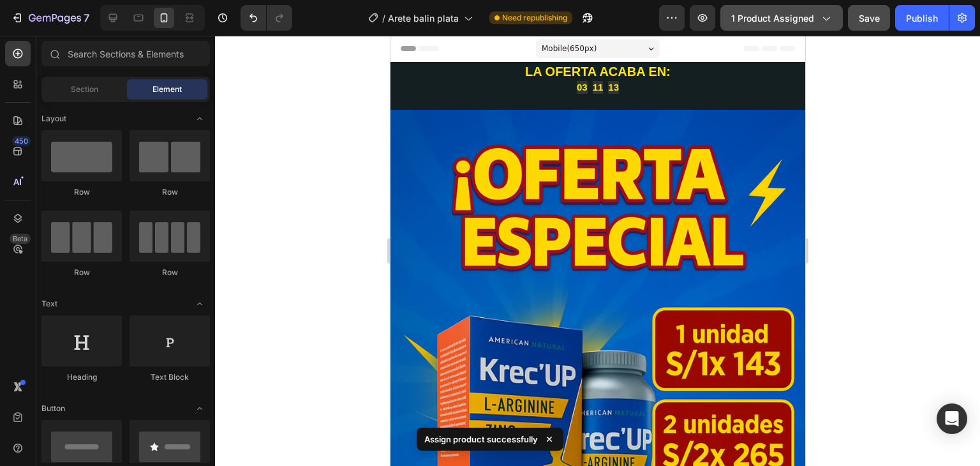
click at [745, 24] on span "1 product assigned" at bounding box center [772, 17] width 83 height 13
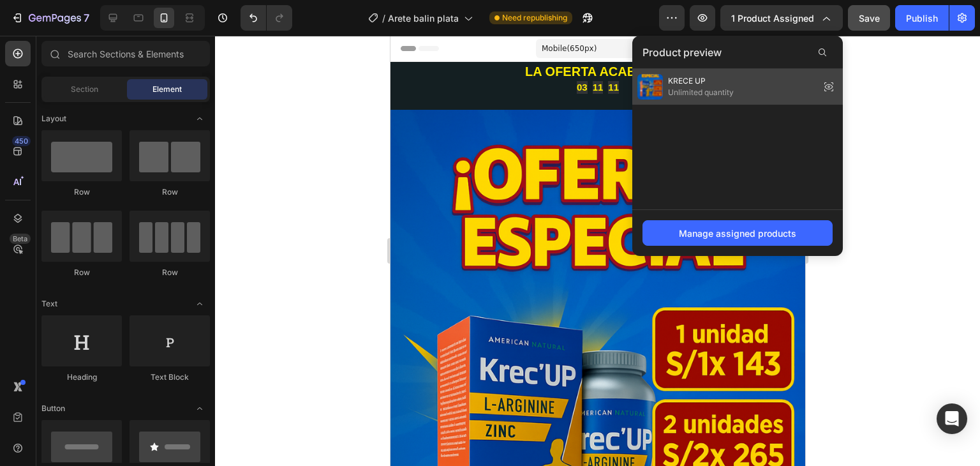
click at [746, 86] on div "KRECE UP Unlimited quantity" at bounding box center [737, 87] width 210 height 36
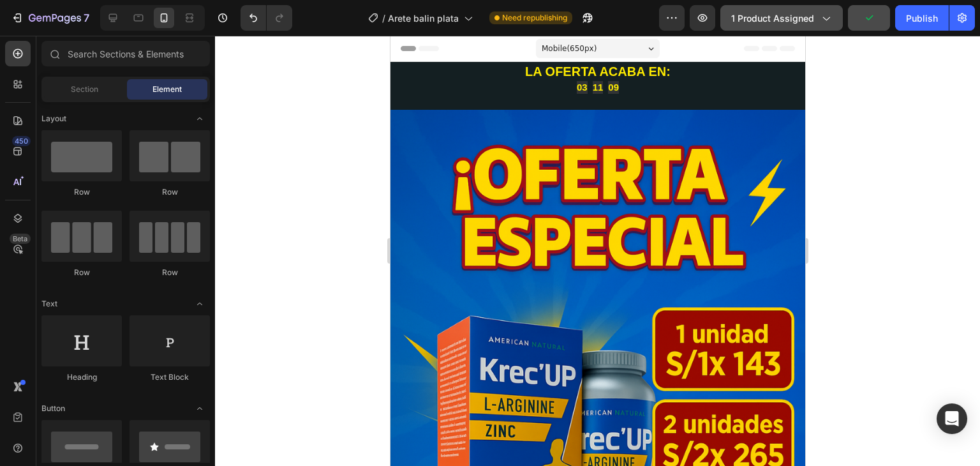
click at [771, 17] on span "1 product assigned" at bounding box center [772, 17] width 83 height 13
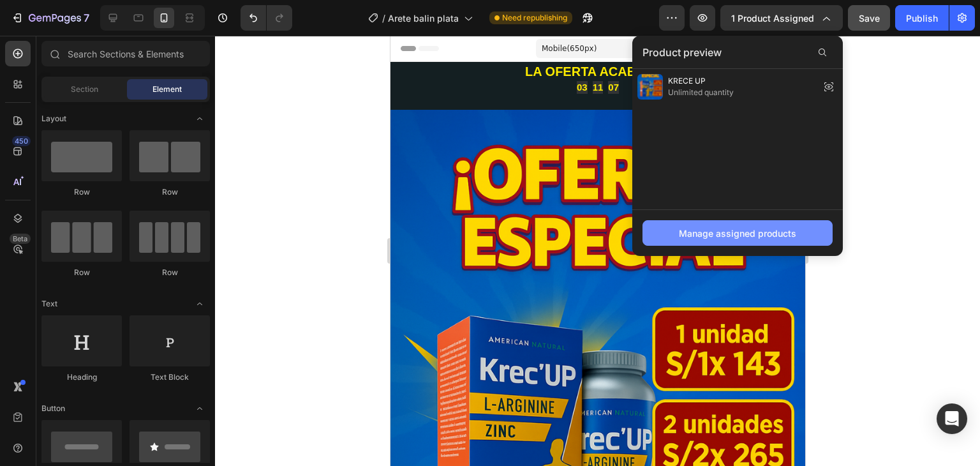
click at [732, 242] on button "Manage assigned products" at bounding box center [737, 233] width 190 height 26
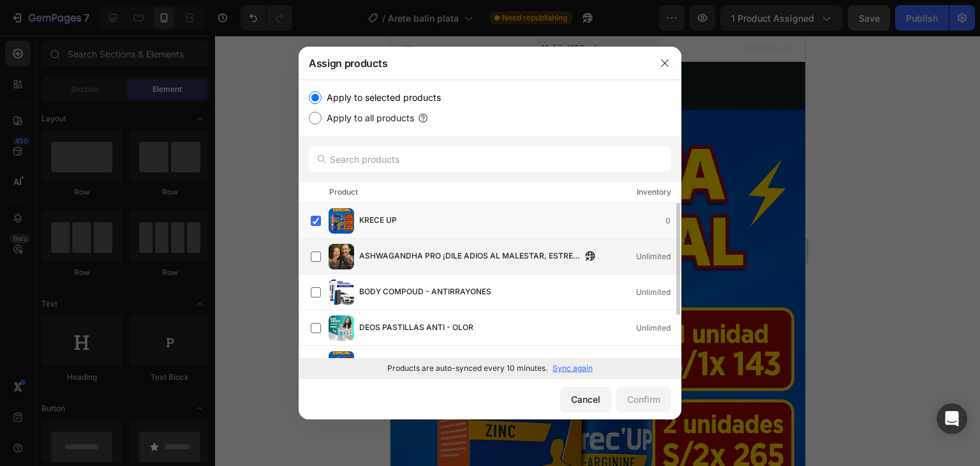
drag, startPoint x: 455, startPoint y: 297, endPoint x: 468, endPoint y: 265, distance: 34.0
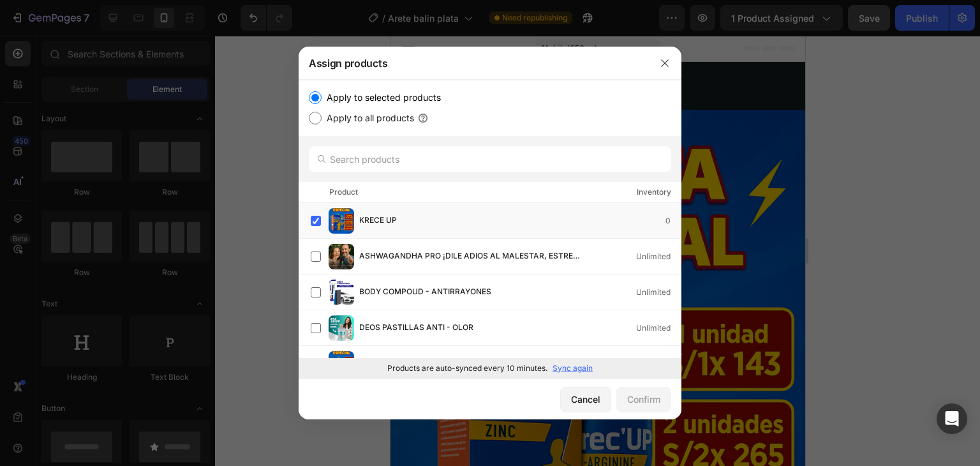
drag, startPoint x: 468, startPoint y: 265, endPoint x: 737, endPoint y: 165, distance: 287.4
click at [737, 165] on div at bounding box center [490, 233] width 980 height 466
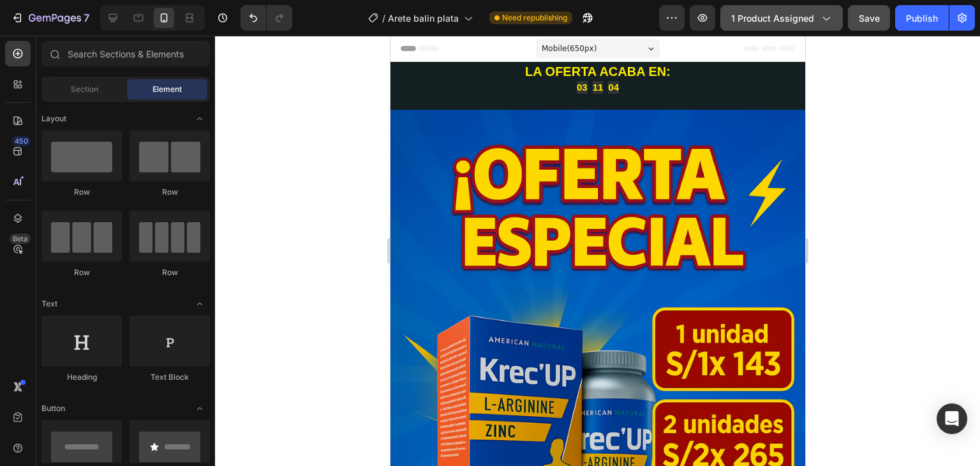
click at [760, 16] on span "1 product assigned" at bounding box center [772, 17] width 83 height 13
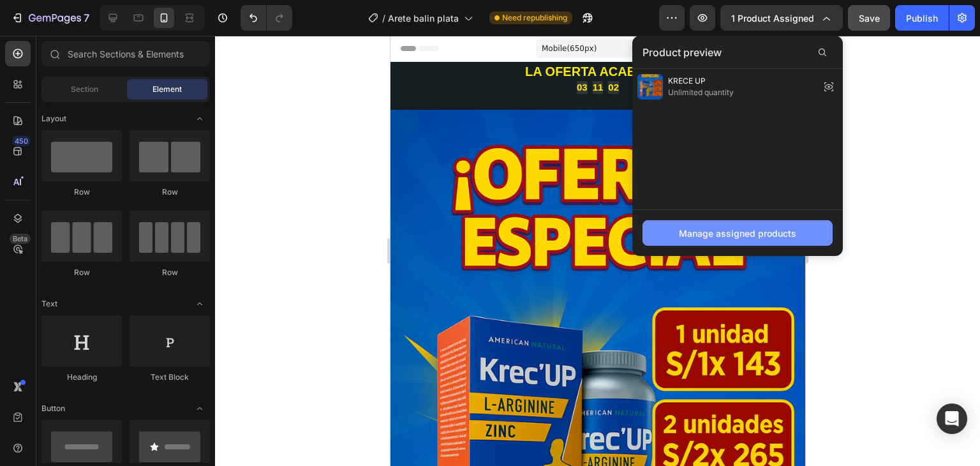
click at [736, 232] on div "Manage assigned products" at bounding box center [737, 232] width 117 height 13
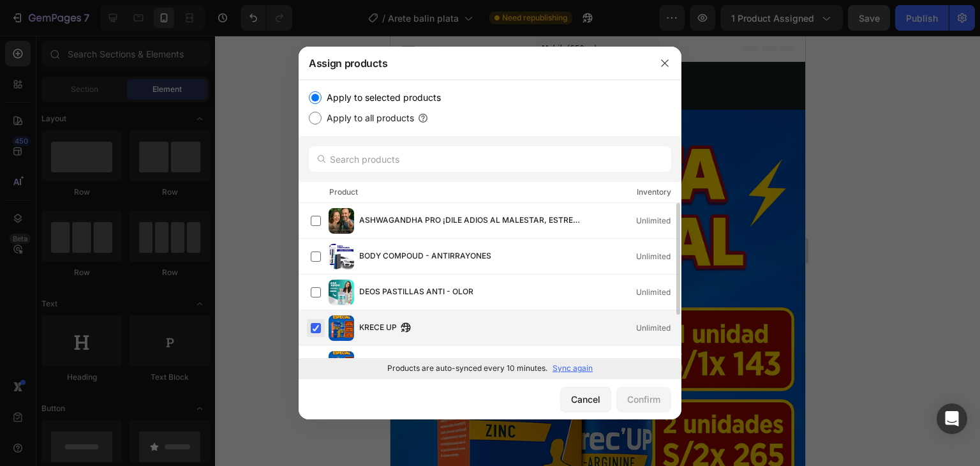
click at [318, 326] on label at bounding box center [316, 328] width 10 height 10
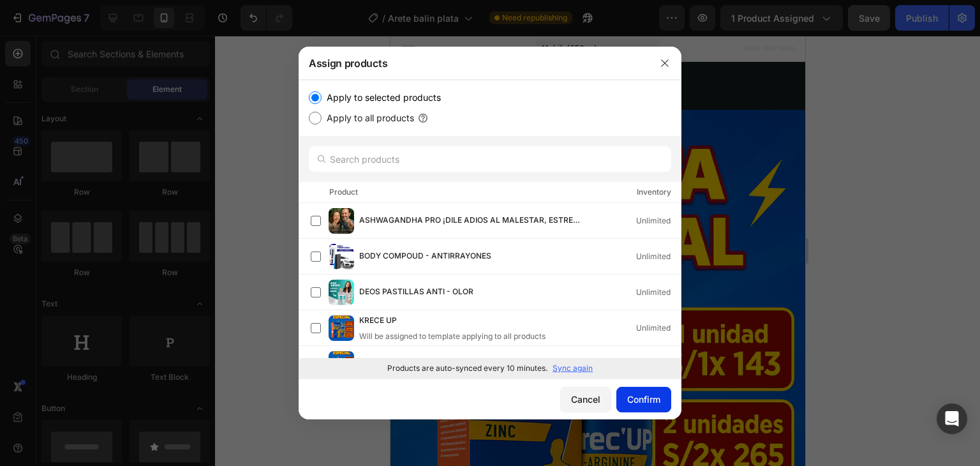
click at [648, 404] on div "Confirm" at bounding box center [643, 398] width 33 height 13
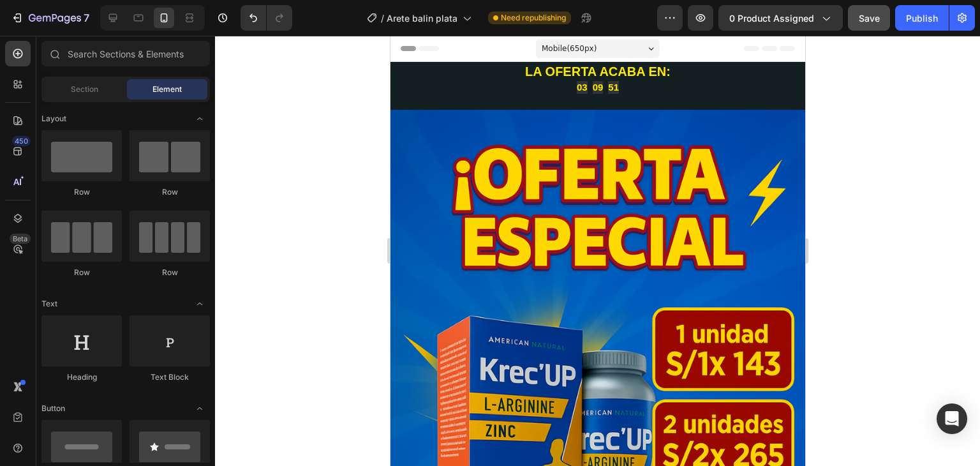
click at [842, 225] on div at bounding box center [597, 251] width 765 height 430
click at [319, 223] on div at bounding box center [597, 251] width 765 height 430
